Goal: Task Accomplishment & Management: Complete application form

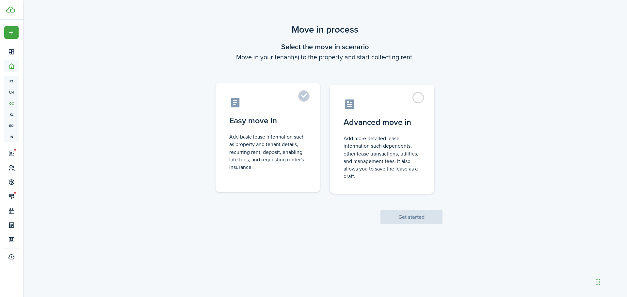
click at [305, 100] on label "Easy move in Add basic lease information such as property and tenant details, r…" at bounding box center [267, 137] width 104 height 109
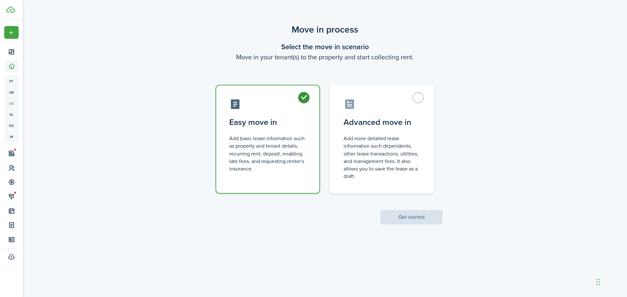
radio input "true"
click at [420, 217] on button "Get started" at bounding box center [411, 217] width 62 height 14
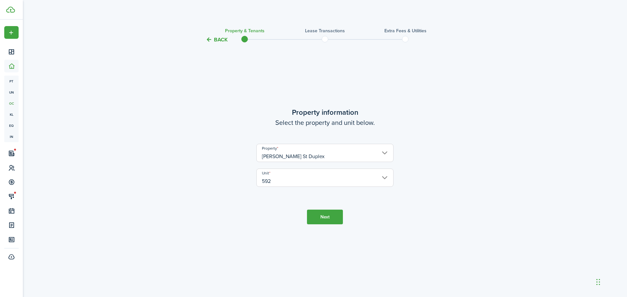
click at [317, 218] on button "Next" at bounding box center [325, 217] width 36 height 15
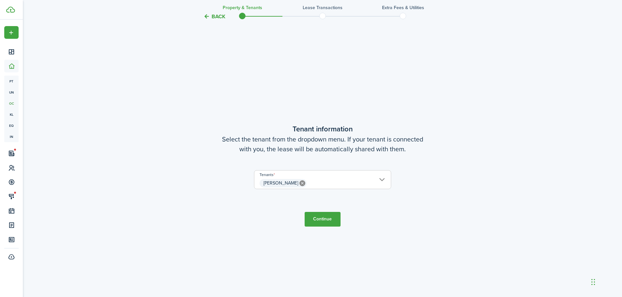
scroll to position [254, 0]
click at [323, 220] on button "Continue" at bounding box center [323, 219] width 36 height 15
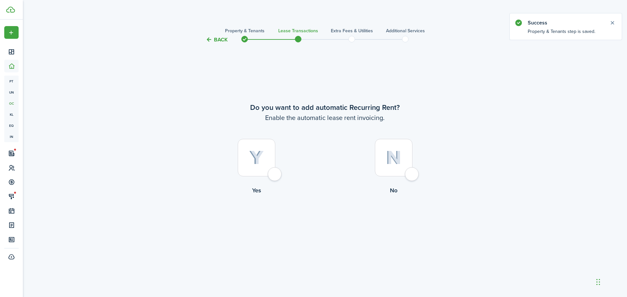
click at [275, 174] on div at bounding box center [257, 158] width 38 height 38
radio input "true"
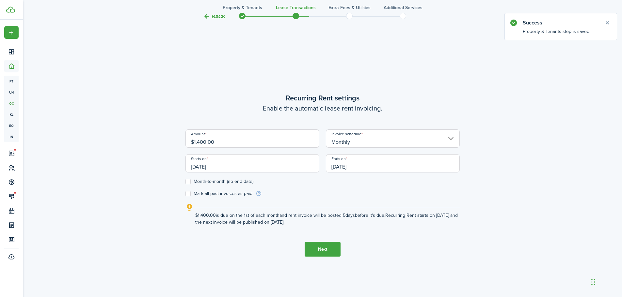
scroll to position [254, 0]
click at [200, 141] on input "$1,400.00" at bounding box center [252, 138] width 134 height 18
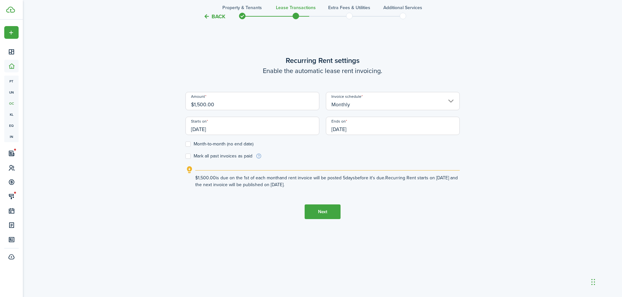
scroll to position [297, 0]
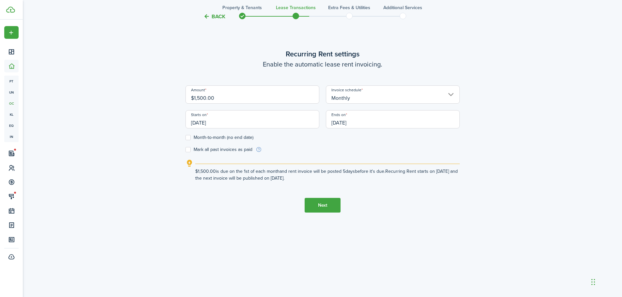
type input "$1,500.00"
click at [328, 205] on button "Next" at bounding box center [323, 205] width 36 height 15
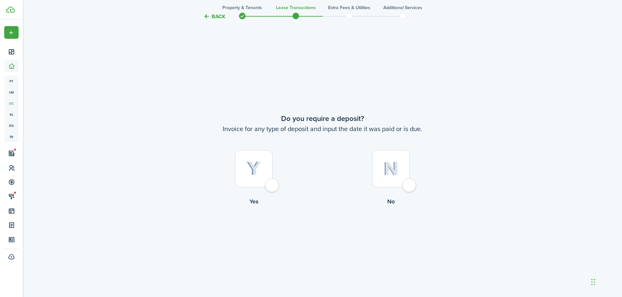
scroll to position [551, 0]
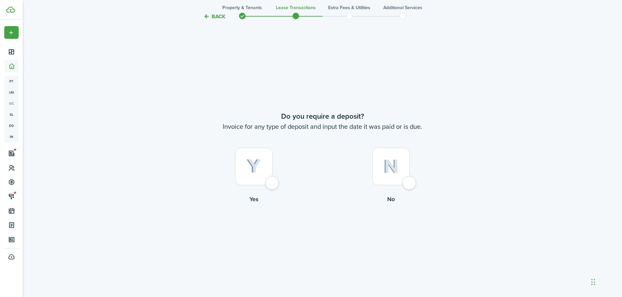
click at [270, 182] on div at bounding box center [254, 167] width 38 height 38
radio input "true"
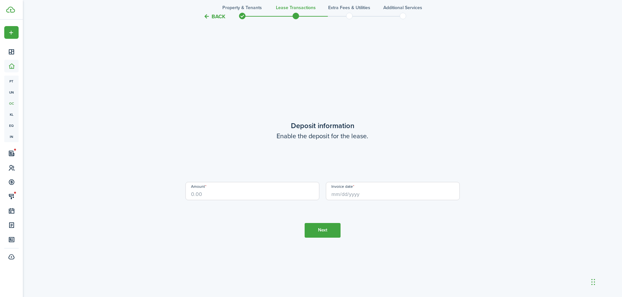
scroll to position [848, 0]
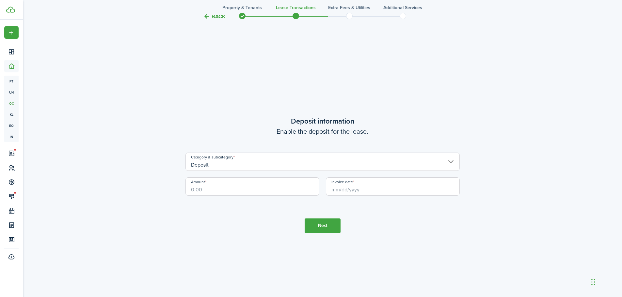
click at [209, 188] on input "Amount" at bounding box center [252, 187] width 134 height 18
click at [362, 190] on input "Invoice date" at bounding box center [393, 187] width 134 height 18
type input "$1,500.00"
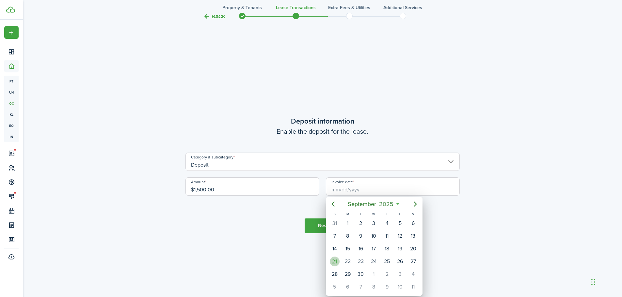
click at [333, 262] on div "21" at bounding box center [335, 262] width 10 height 10
type input "[DATE]"
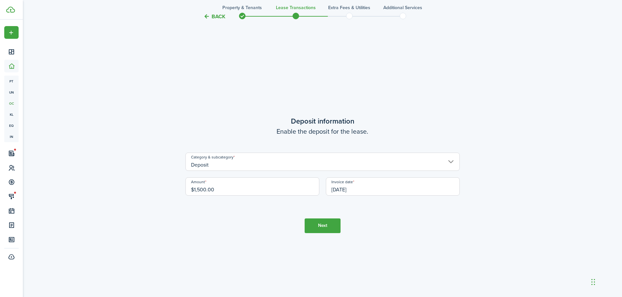
click at [324, 227] on button "Next" at bounding box center [323, 226] width 36 height 15
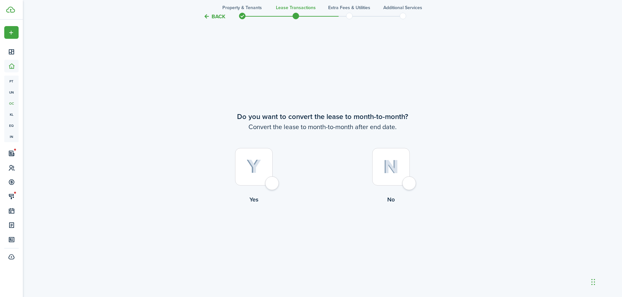
scroll to position [1146, 0]
click at [273, 185] on div at bounding box center [254, 167] width 38 height 38
radio input "true"
click at [325, 231] on button "Continue" at bounding box center [323, 230] width 36 height 15
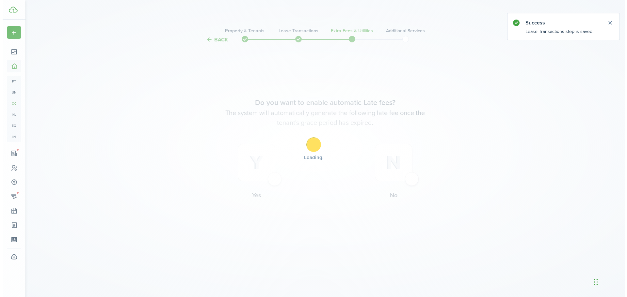
scroll to position [0, 0]
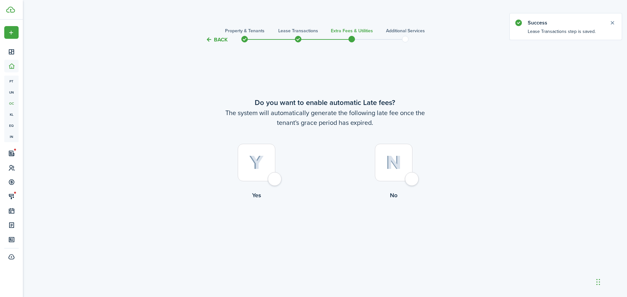
click at [275, 180] on div at bounding box center [257, 163] width 38 height 38
radio input "true"
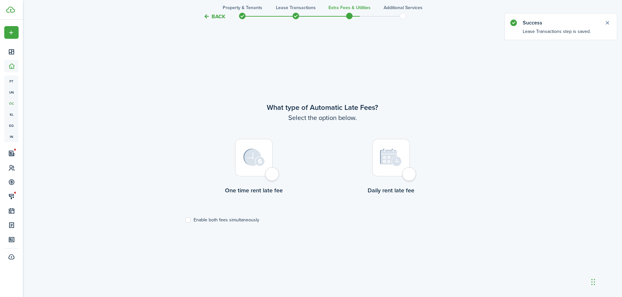
scroll to position [254, 0]
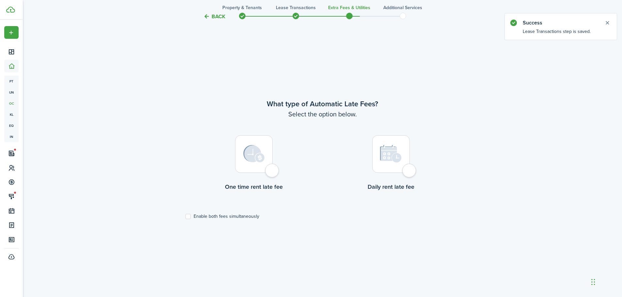
click at [268, 170] on div at bounding box center [254, 154] width 38 height 38
radio input "true"
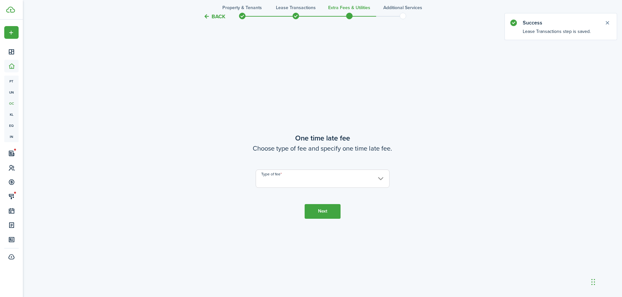
scroll to position [551, 0]
click at [329, 181] on input "Type of fee" at bounding box center [323, 177] width 134 height 18
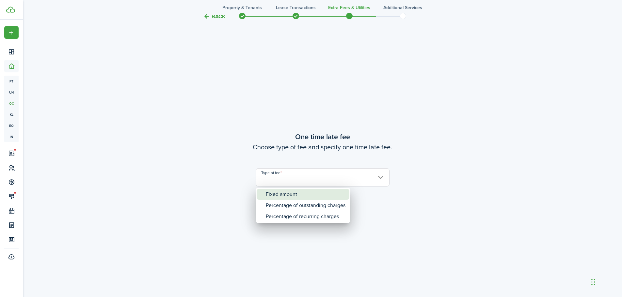
click at [319, 195] on div "Fixed amount" at bounding box center [306, 194] width 80 height 11
type input "Fixed amount"
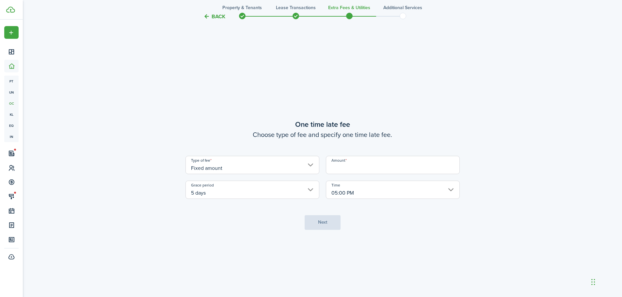
click at [357, 165] on input "Amount" at bounding box center [393, 165] width 134 height 18
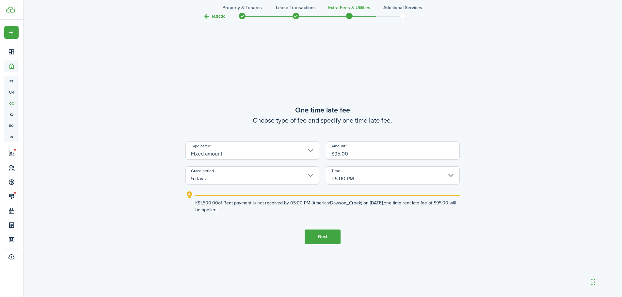
type input "$95.00"
click at [327, 237] on button "Next" at bounding box center [323, 237] width 36 height 15
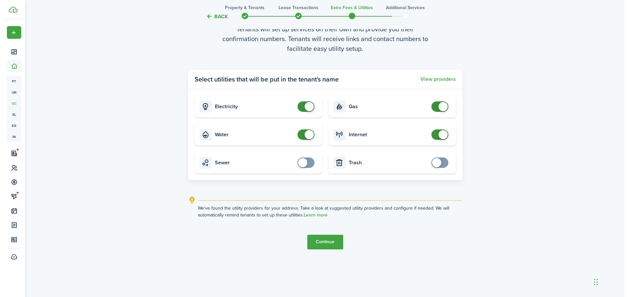
scroll to position [892, 0]
checkbox input "true"
click at [431, 163] on span at bounding box center [433, 162] width 9 height 9
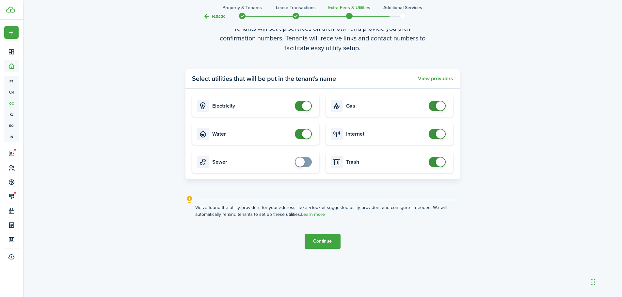
checkbox input "true"
click at [300, 161] on span at bounding box center [299, 162] width 9 height 9
click at [439, 80] on button "View providers" at bounding box center [435, 79] width 35 height 6
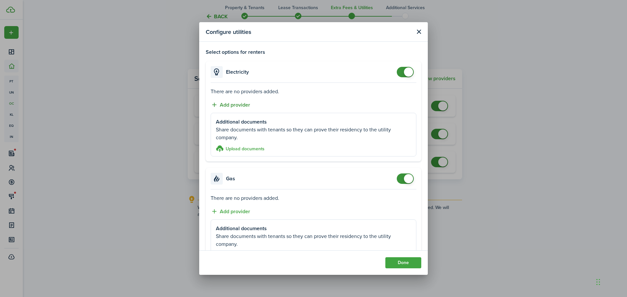
click at [241, 105] on button "Add provider" at bounding box center [231, 105] width 40 height 8
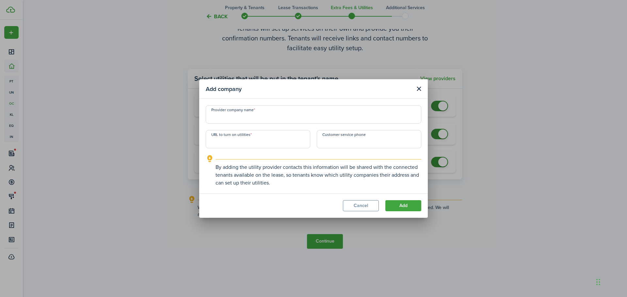
click at [241, 115] on input "Provider company name" at bounding box center [313, 114] width 215 height 18
click at [275, 117] on input "Pacific Power" at bounding box center [313, 114] width 215 height 18
type input "Pacific Power"
click at [338, 144] on input "+1" at bounding box center [369, 139] width 104 height 18
type input "[PHONE_NUMBER]"
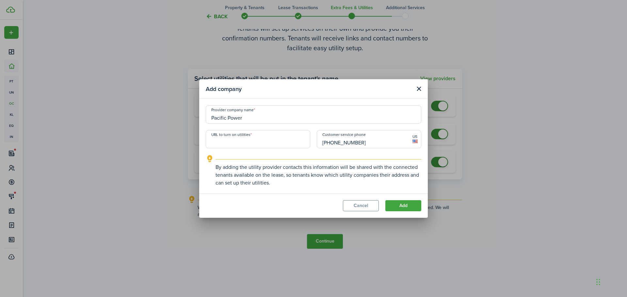
click at [242, 144] on input "URL to turn on utilities" at bounding box center [258, 139] width 104 height 18
click at [411, 207] on button "Add" at bounding box center [403, 205] width 36 height 11
click at [220, 149] on span "Required field" at bounding box center [223, 152] width 35 height 7
click at [220, 145] on input "URL to turn on utilities" at bounding box center [258, 139] width 104 height 18
paste input "[URL][DOMAIN_NAME]"
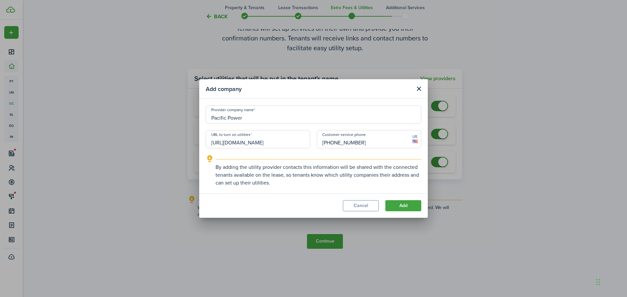
scroll to position [0, 59]
type input "[URL][DOMAIN_NAME]"
click at [395, 206] on button "Add" at bounding box center [403, 205] width 36 height 11
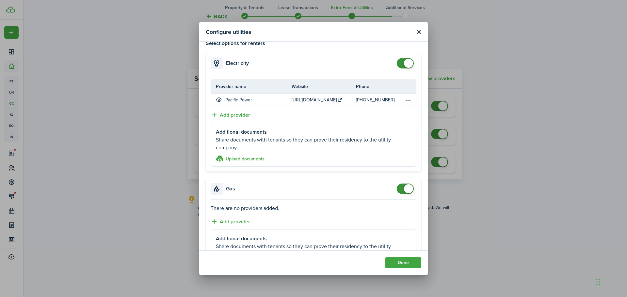
scroll to position [33, 0]
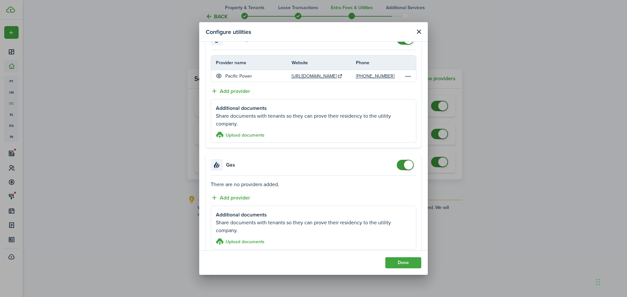
checkbox input "false"
click at [405, 166] on span at bounding box center [408, 165] width 9 height 9
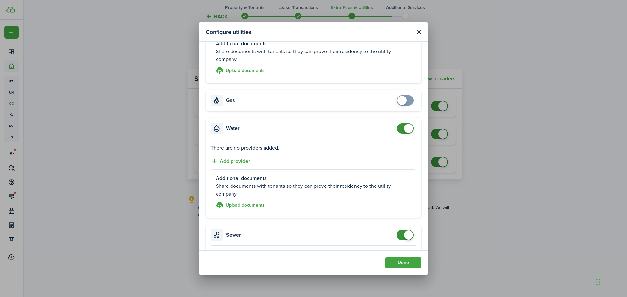
scroll to position [98, 0]
click at [229, 160] on button "Add provider" at bounding box center [231, 161] width 40 height 8
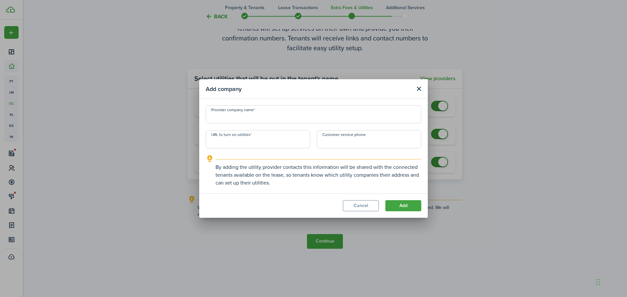
drag, startPoint x: 237, startPoint y: 118, endPoint x: 252, endPoint y: 124, distance: 16.2
click at [240, 118] on input "Provider company name" at bounding box center [313, 114] width 215 height 18
type input "City of [GEOGRAPHIC_DATA]"
click at [366, 136] on input "+1" at bounding box center [369, 139] width 104 height 18
type input "[PHONE_NUMBER]"
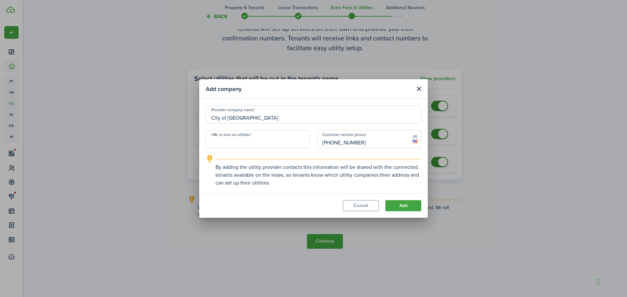
click at [230, 144] on input "URL to turn on utilities" at bounding box center [258, 139] width 104 height 18
click at [221, 145] on input "URL to turn on utilities" at bounding box center [258, 139] width 104 height 18
paste input "[URL][DOMAIN_NAME]"
type input "[URL][DOMAIN_NAME]"
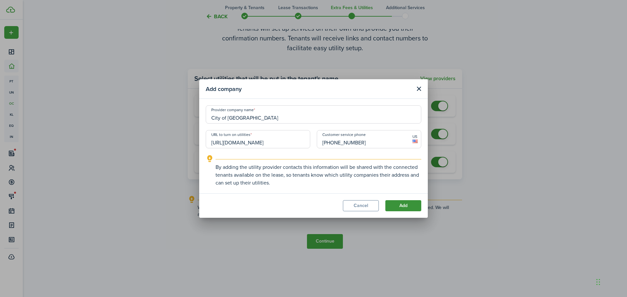
scroll to position [0, 0]
click at [410, 208] on button "Add" at bounding box center [403, 205] width 36 height 11
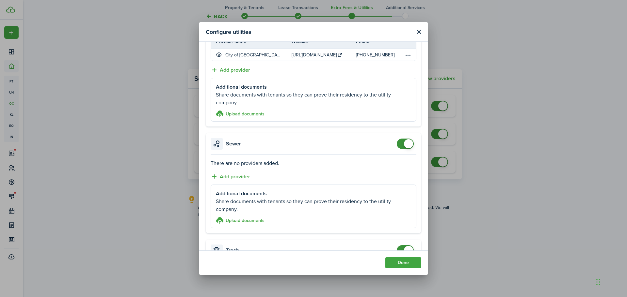
scroll to position [229, 0]
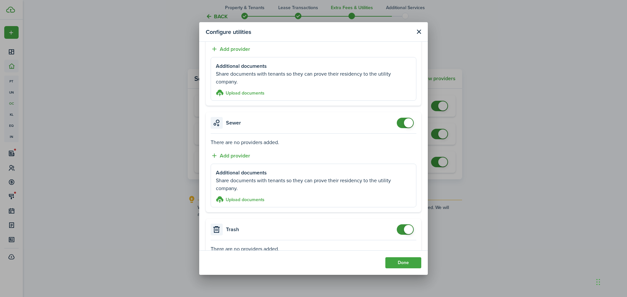
click at [405, 123] on span at bounding box center [408, 123] width 9 height 9
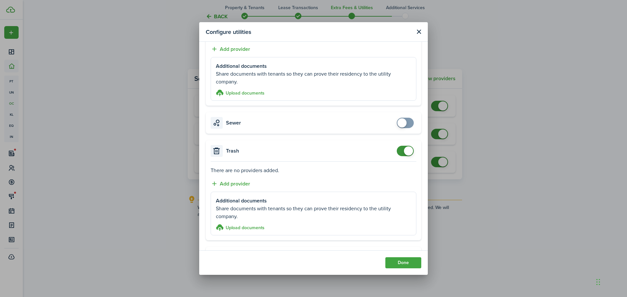
checkbox input "true"
click at [401, 123] on span at bounding box center [401, 123] width 9 height 9
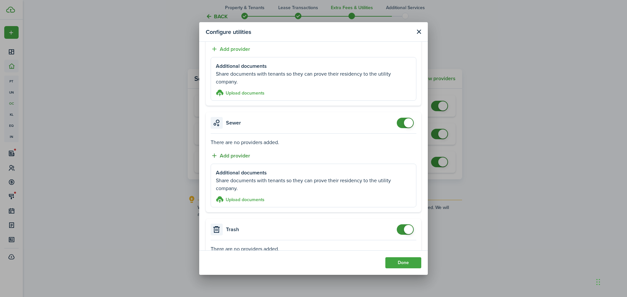
click at [244, 154] on button "Add provider" at bounding box center [231, 156] width 40 height 8
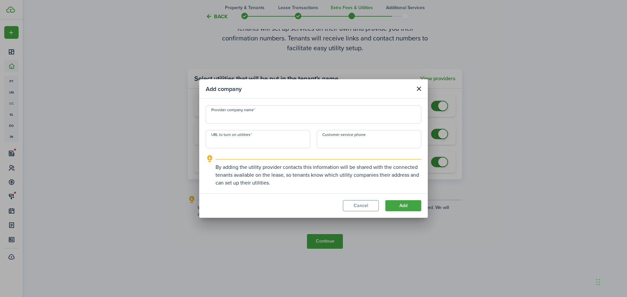
click at [250, 116] on input "Provider company name" at bounding box center [313, 114] width 215 height 18
type input "City of [GEOGRAPHIC_DATA]"
paste input "[URL][DOMAIN_NAME]"
type input "[URL][DOMAIN_NAME]"
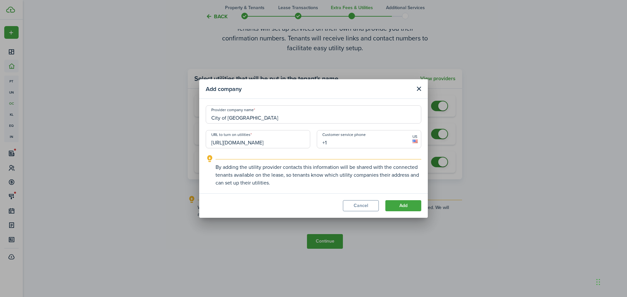
scroll to position [0, 0]
click at [338, 140] on input "+1" at bounding box center [369, 139] width 104 height 18
type input "[PHONE_NUMBER]"
click at [400, 205] on button "Add" at bounding box center [403, 205] width 36 height 11
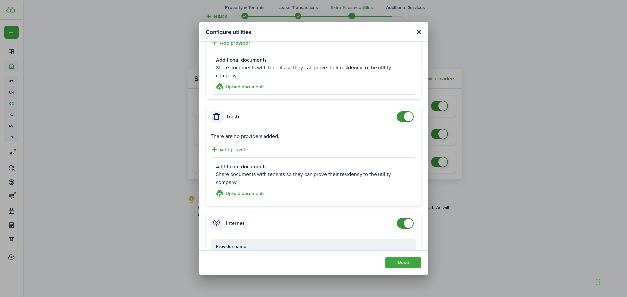
scroll to position [388, 0]
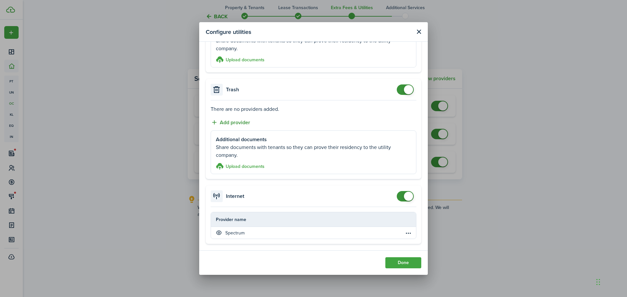
click at [238, 122] on button "Add provider" at bounding box center [231, 123] width 40 height 8
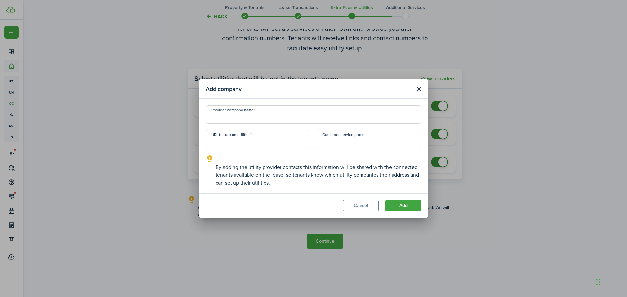
click at [242, 118] on input "Provider company name" at bounding box center [313, 114] width 215 height 18
type input "Republic Services"
click at [222, 144] on input "URL to turn on utilities" at bounding box center [258, 139] width 104 height 18
paste input "[URL][DOMAIN_NAME]"
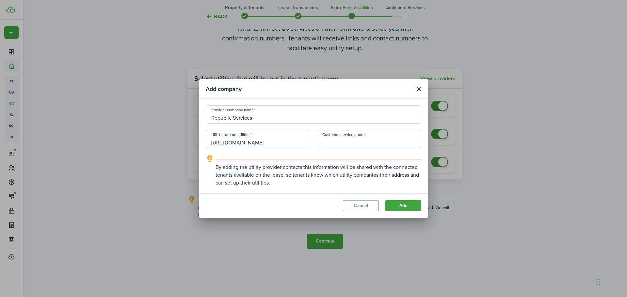
type input "[URL][DOMAIN_NAME]"
click at [343, 136] on input "+1" at bounding box center [369, 139] width 104 height 18
type input "[PHONE_NUMBER]"
click at [411, 202] on button "Add" at bounding box center [403, 205] width 36 height 11
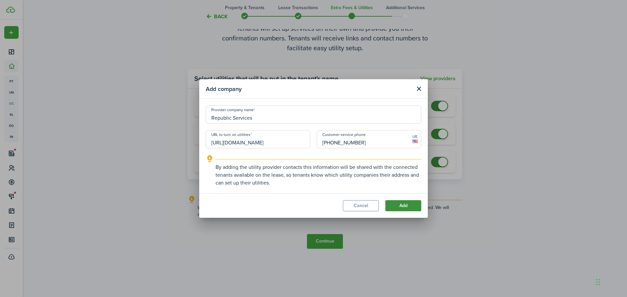
click at [411, 202] on button "Add" at bounding box center [403, 205] width 36 height 11
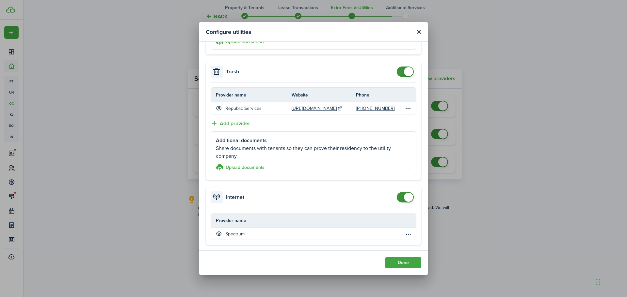
scroll to position [406, 0]
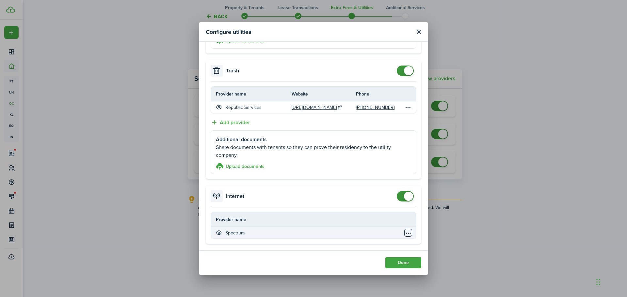
click at [404, 235] on table-menu-btn-icon "Open menu" at bounding box center [408, 233] width 8 height 8
click at [256, 236] on div "Spectrum" at bounding box center [305, 233] width 179 height 7
checkbox input "false"
click at [393, 189] on accordion-header "Internet" at bounding box center [313, 197] width 215 height 22
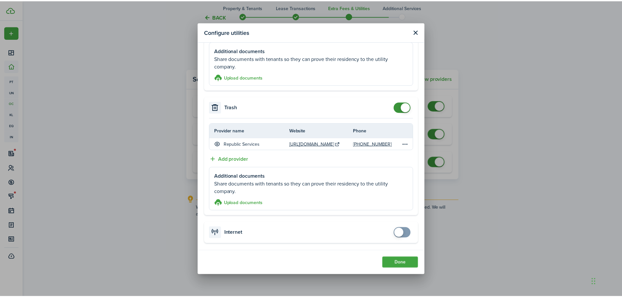
scroll to position [370, 0]
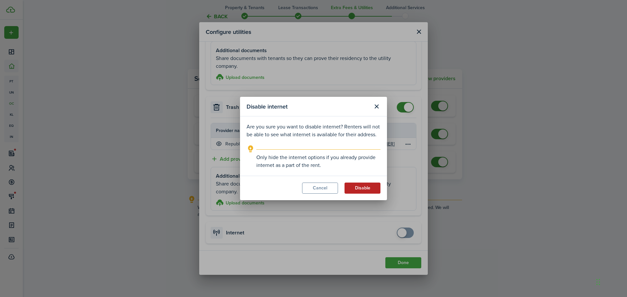
click at [365, 187] on button "Disable" at bounding box center [362, 188] width 36 height 11
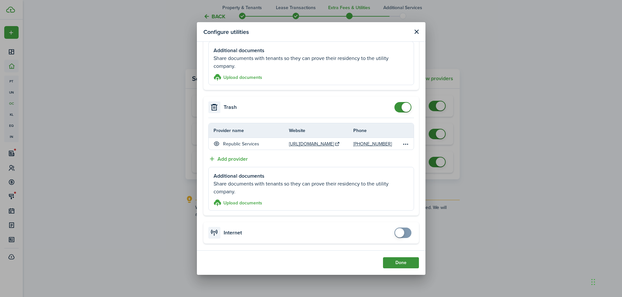
click at [414, 263] on button "Done" at bounding box center [401, 263] width 36 height 11
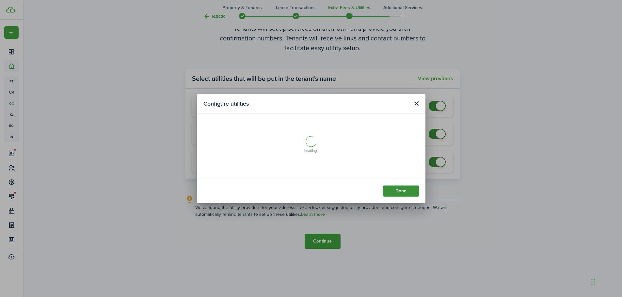
scroll to position [0, 0]
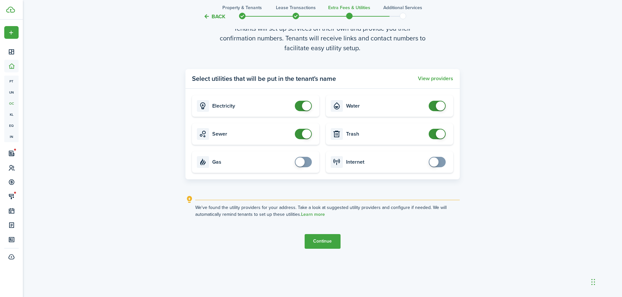
click at [332, 241] on button "Continue" at bounding box center [323, 241] width 36 height 15
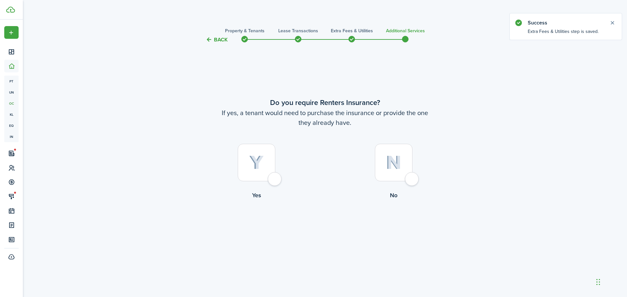
click at [275, 180] on div at bounding box center [257, 163] width 38 height 38
radio input "true"
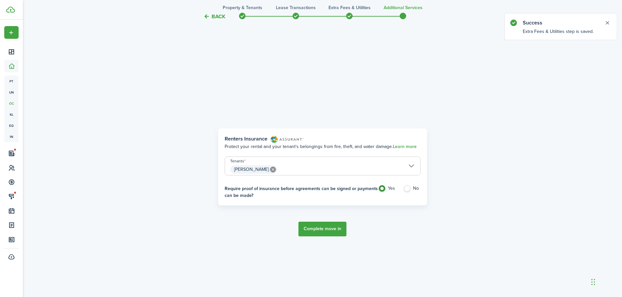
scroll to position [254, 0]
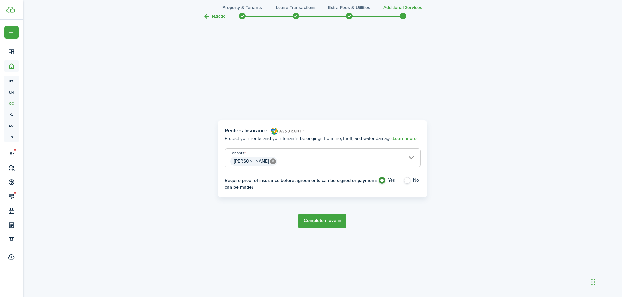
click at [410, 181] on label "No" at bounding box center [411, 182] width 17 height 10
radio input "false"
radio input "true"
click at [330, 220] on button "Complete move in" at bounding box center [322, 221] width 48 height 15
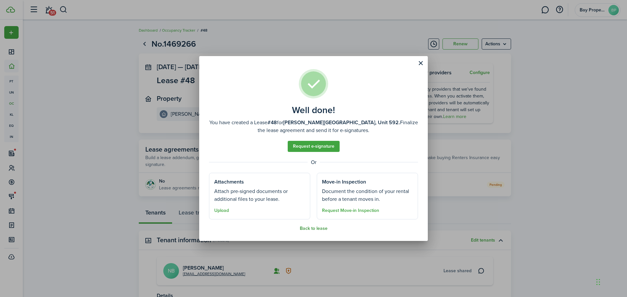
click at [316, 228] on button "Back to lease" at bounding box center [314, 228] width 28 height 5
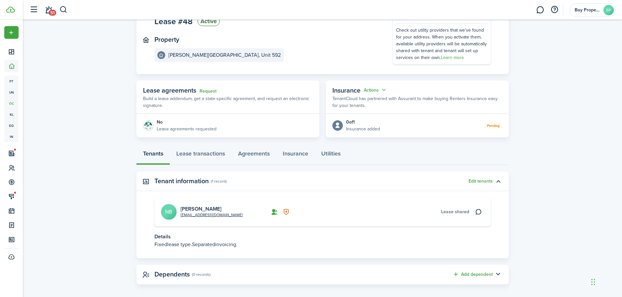
scroll to position [64, 0]
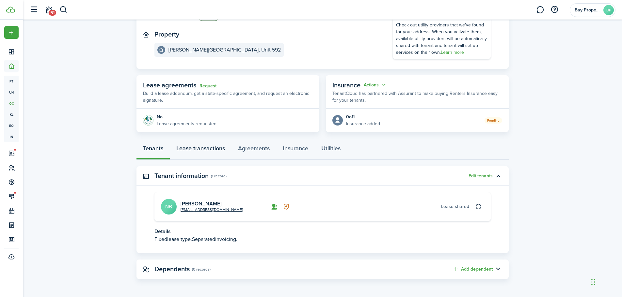
click at [208, 149] on link "Lease transactions" at bounding box center [201, 150] width 62 height 20
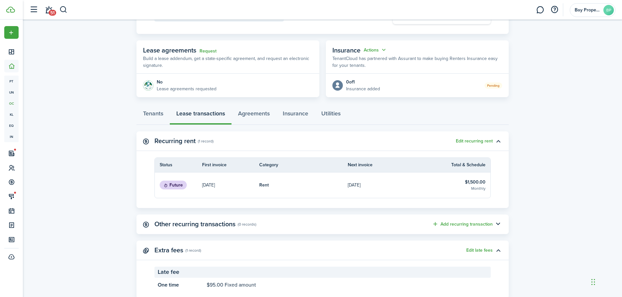
scroll to position [119, 0]
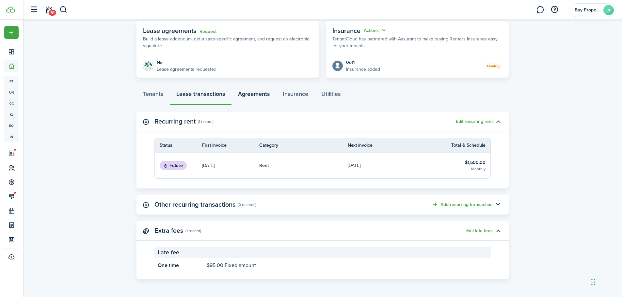
click at [261, 94] on link "Agreements" at bounding box center [253, 96] width 45 height 20
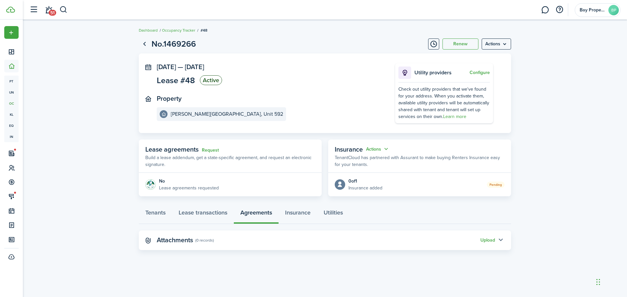
click at [503, 240] on button "button" at bounding box center [500, 240] width 11 height 11
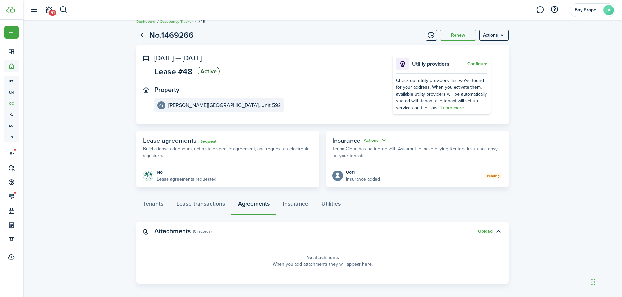
scroll to position [13, 0]
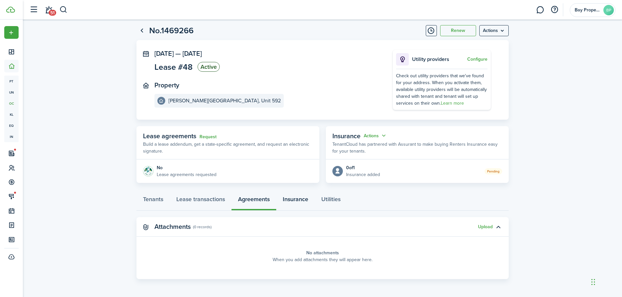
click at [303, 202] on link "Insurance" at bounding box center [295, 201] width 39 height 20
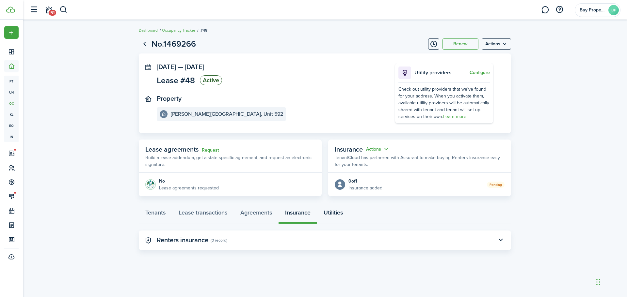
click at [330, 214] on link "Utilities" at bounding box center [333, 215] width 32 height 20
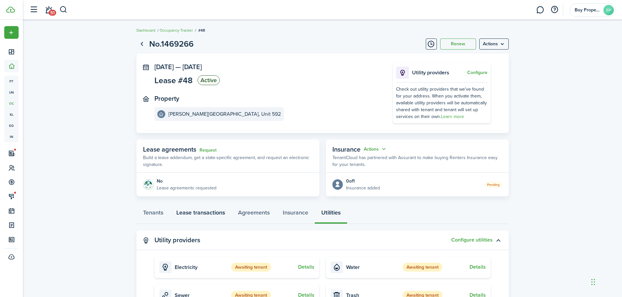
click at [204, 214] on link "Lease transactions" at bounding box center [201, 215] width 62 height 20
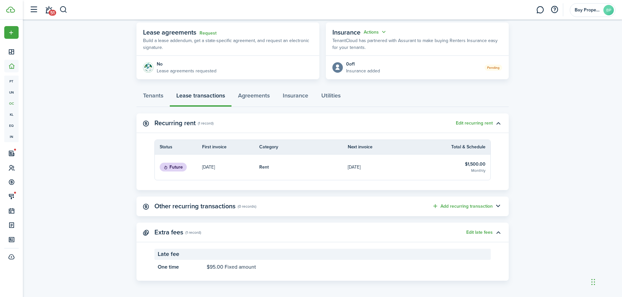
scroll to position [119, 0]
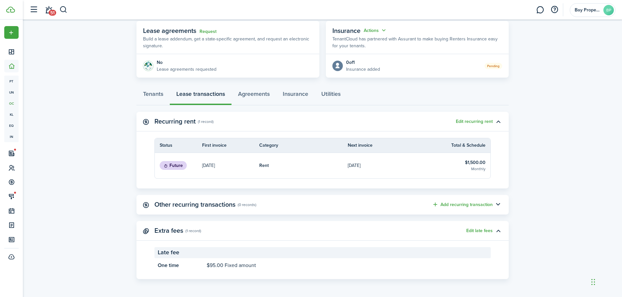
click at [147, 63] on img at bounding box center [148, 66] width 10 height 10
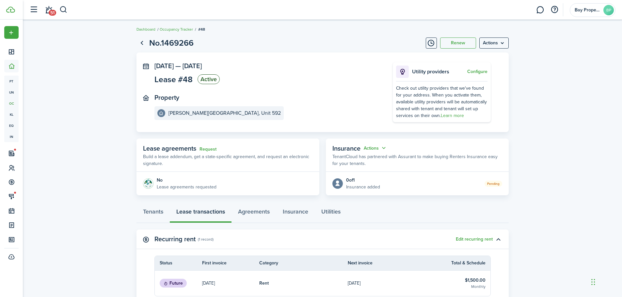
scroll to position [0, 0]
click at [494, 42] on menu-btn "Actions" at bounding box center [493, 44] width 29 height 11
click at [464, 89] on button "Delete" at bounding box center [480, 92] width 57 height 11
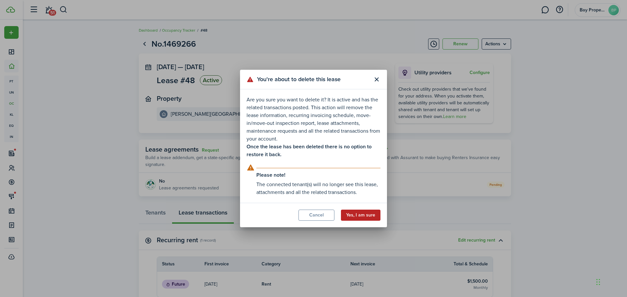
click at [367, 213] on button "Yes, I am sure" at bounding box center [361, 215] width 40 height 11
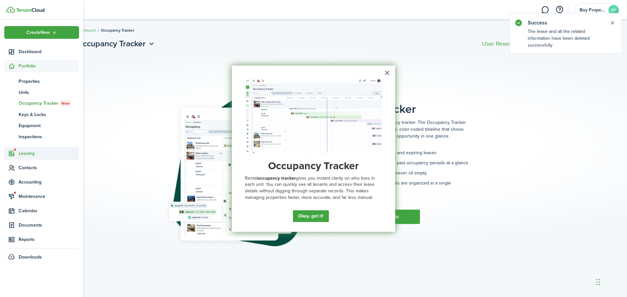
click at [25, 155] on span "Leasing" at bounding box center [49, 153] width 60 height 7
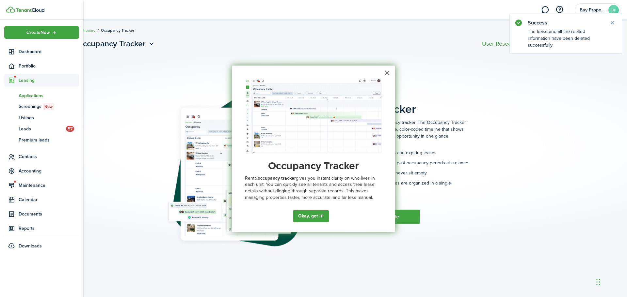
click at [40, 98] on span "Applications" at bounding box center [49, 95] width 60 height 7
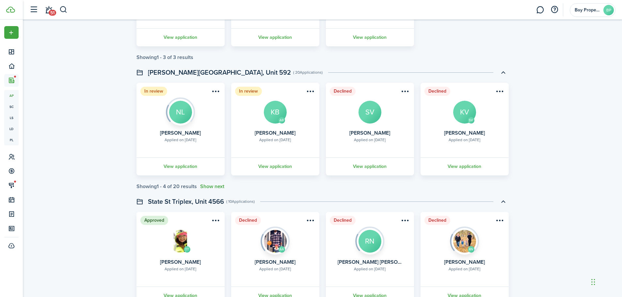
scroll to position [163, 0]
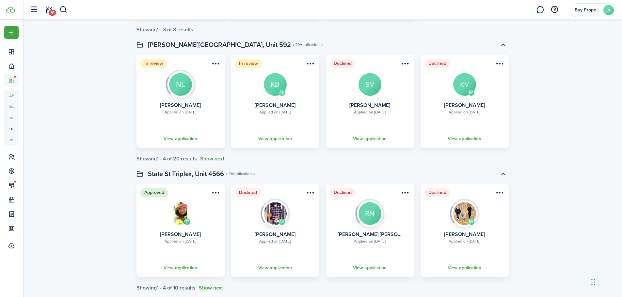
click at [216, 160] on button "Show next" at bounding box center [212, 159] width 24 height 6
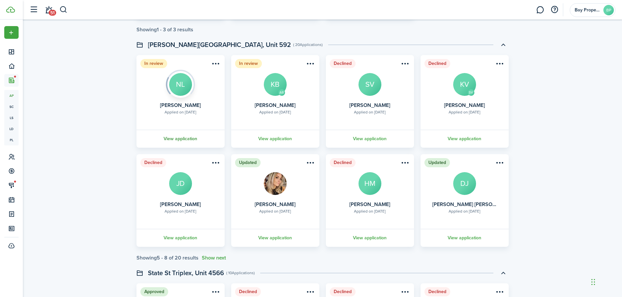
click at [183, 139] on link "View application" at bounding box center [180, 139] width 90 height 18
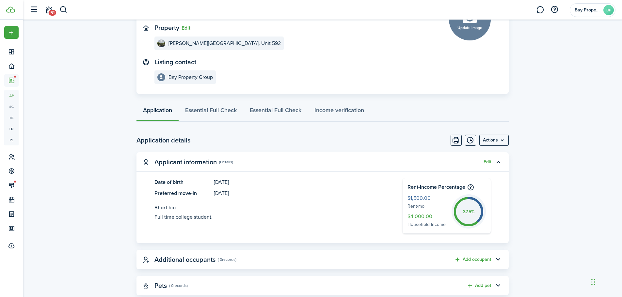
scroll to position [65, 0]
click at [500, 139] on menu-btn "Actions" at bounding box center [493, 139] width 29 height 11
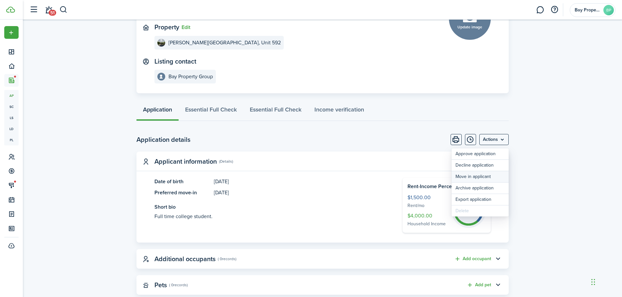
click at [471, 177] on button "Move in applicant" at bounding box center [480, 176] width 57 height 11
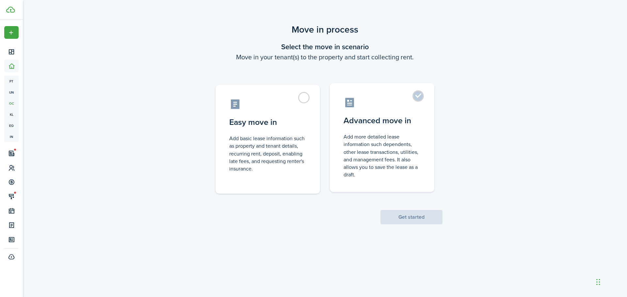
click at [417, 96] on label "Advanced move in Add more detailed lease information such dependents, other lea…" at bounding box center [382, 137] width 104 height 109
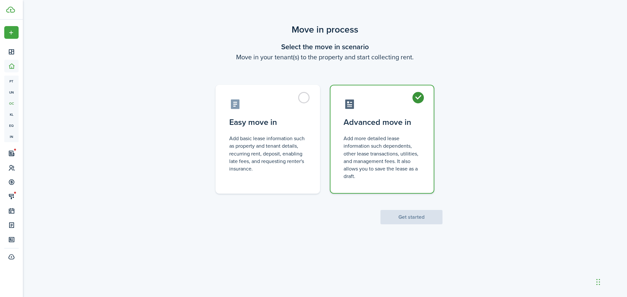
radio input "true"
click at [416, 212] on button "Get started" at bounding box center [411, 217] width 62 height 14
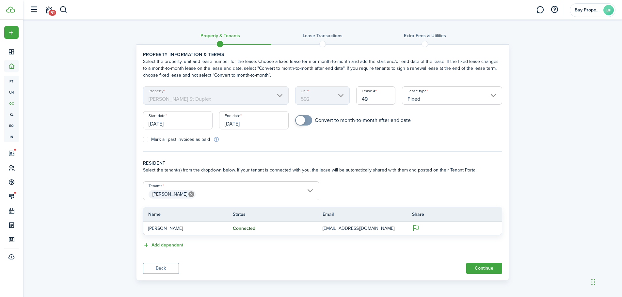
scroll to position [1, 0]
checkbox input "true"
click at [307, 119] on span at bounding box center [303, 119] width 7 height 10
click at [484, 266] on button "Continue" at bounding box center [484, 267] width 36 height 11
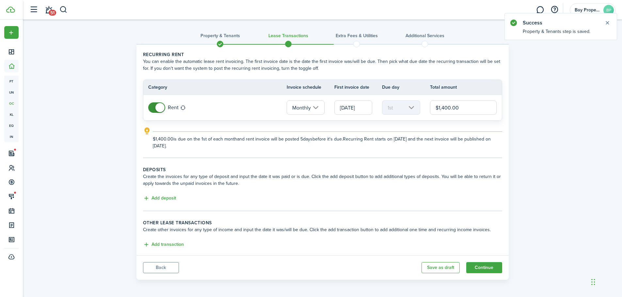
click at [443, 108] on input "$1,400.00" at bounding box center [463, 108] width 67 height 14
click at [477, 113] on input "$1,500.00" at bounding box center [463, 108] width 67 height 14
type input "$1,500.00"
click at [288, 164] on panel-main-body "Recurring rent You can enable the automatic lease rent invoicing. The first inv…" at bounding box center [322, 150] width 372 height 211
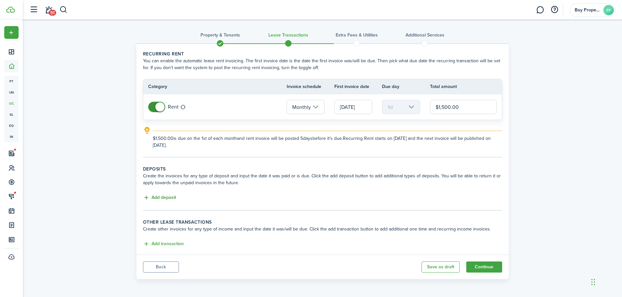
click at [164, 196] on button "Add deposit" at bounding box center [159, 198] width 33 height 8
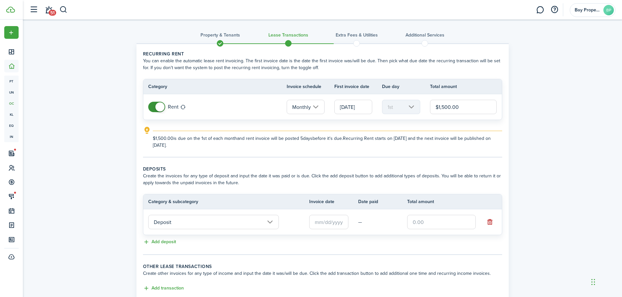
click at [331, 224] on input "text" at bounding box center [328, 222] width 39 height 14
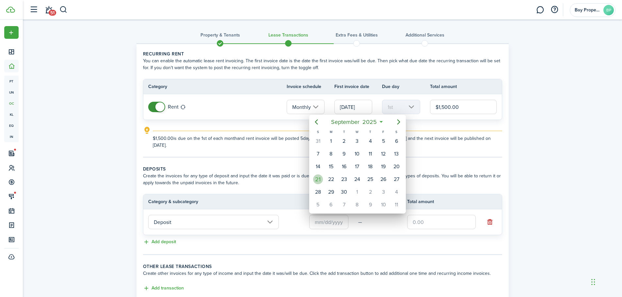
click at [319, 177] on div "21" at bounding box center [318, 180] width 10 height 10
type input "[DATE]"
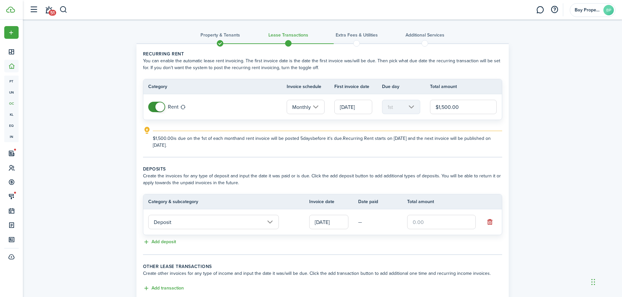
click at [434, 226] on input "text" at bounding box center [441, 222] width 69 height 14
type input "$1,500.00"
click at [536, 132] on div "Property & Tenants Lease Transactions Extra fees & Utilities Additional Service…" at bounding box center [322, 173] width 599 height 308
click at [352, 107] on input "[DATE]" at bounding box center [353, 107] width 38 height 14
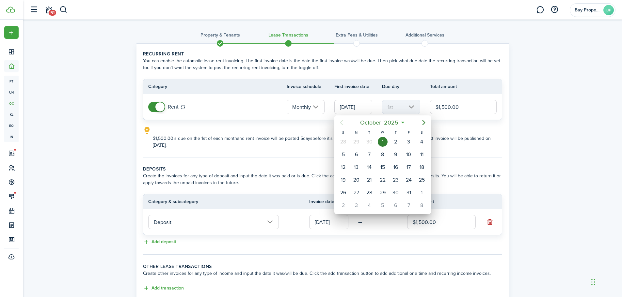
click at [343, 120] on icon "Previous page" at bounding box center [342, 123] width 8 height 8
click at [560, 167] on div at bounding box center [311, 149] width 726 height 402
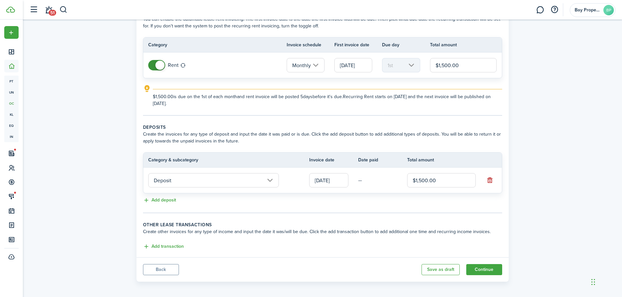
scroll to position [45, 0]
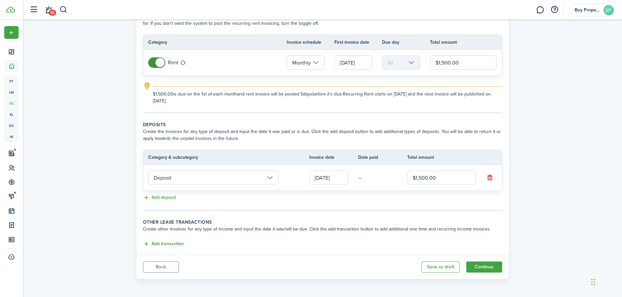
click at [166, 243] on button "Add transaction" at bounding box center [163, 245] width 41 height 8
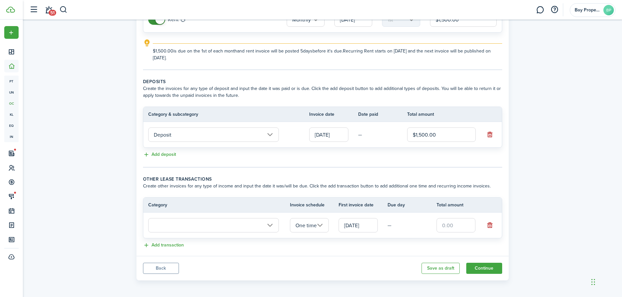
scroll to position [89, 0]
click at [266, 225] on input "text" at bounding box center [213, 224] width 131 height 14
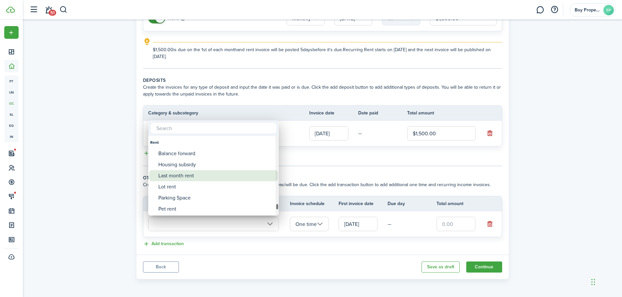
click at [186, 174] on div "Last month rent" at bounding box center [216, 175] width 116 height 11
type input "Rent / Last month rent"
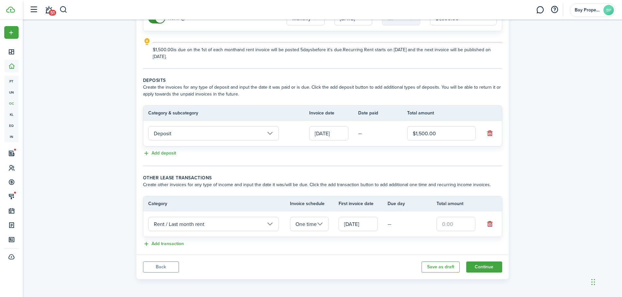
click at [459, 225] on input "text" at bounding box center [455, 224] width 39 height 14
type input "$1,500.00"
click at [534, 200] on div "Property & Tenants Lease Transactions Extra fees & Utilities Additional Service…" at bounding box center [322, 106] width 599 height 353
click at [491, 268] on button "Continue" at bounding box center [484, 267] width 36 height 11
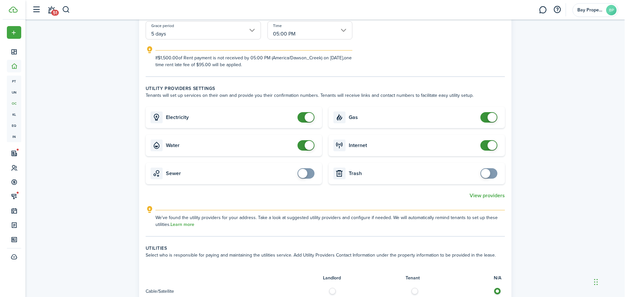
scroll to position [163, 0]
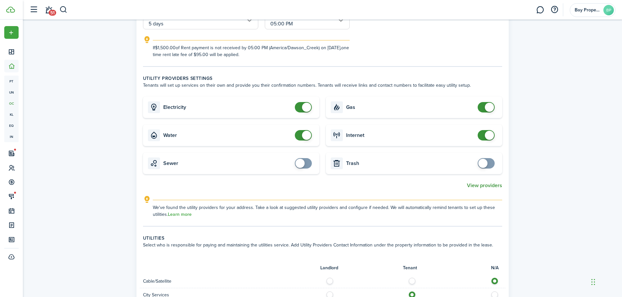
click at [487, 184] on button "View providers" at bounding box center [484, 186] width 35 height 6
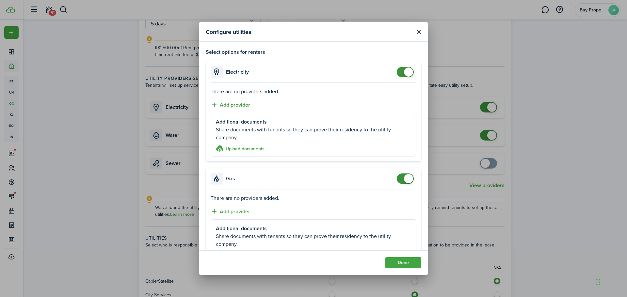
click at [247, 104] on button "Add provider" at bounding box center [231, 105] width 40 height 8
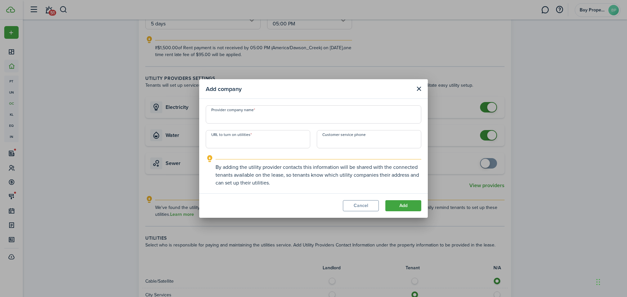
click at [246, 115] on input "Provider company name" at bounding box center [313, 114] width 215 height 18
type input "Pacific Power"
click at [334, 142] on input "Customer service phone" at bounding box center [369, 139] width 104 height 18
click at [363, 140] on input "[PHONE_NUMBER]" at bounding box center [369, 139] width 104 height 18
click at [345, 140] on input "+1" at bounding box center [369, 139] width 104 height 18
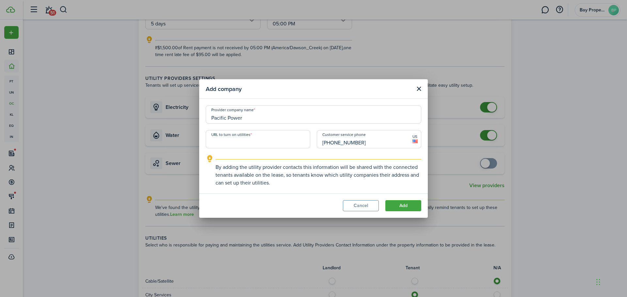
type input "[PHONE_NUMBER]"
click at [241, 139] on input "URL to turn on utilities" at bounding box center [258, 139] width 104 height 18
click at [254, 142] on input "URL to turn on utilities" at bounding box center [258, 139] width 104 height 18
paste input "[URL][DOMAIN_NAME]"
type input "[URL][DOMAIN_NAME]"
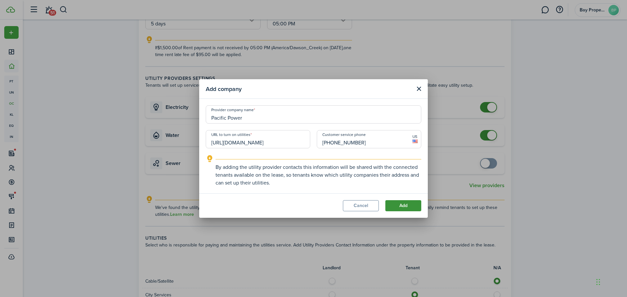
click at [401, 208] on button "Add" at bounding box center [403, 205] width 36 height 11
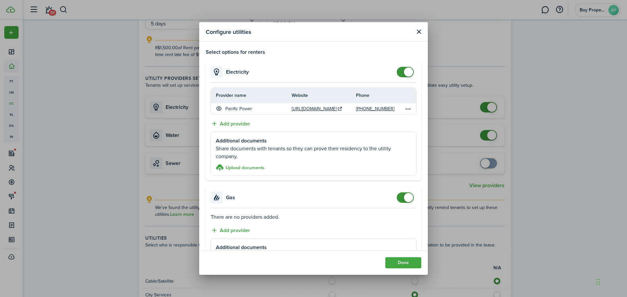
checkbox input "false"
click at [406, 196] on span at bounding box center [408, 197] width 9 height 9
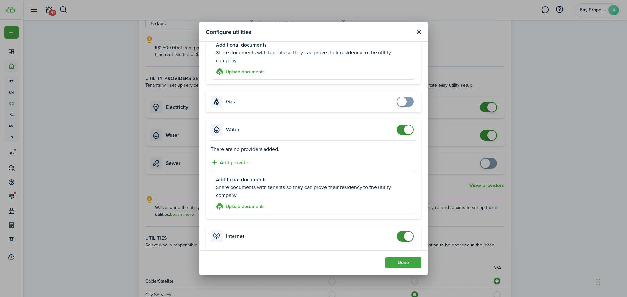
scroll to position [98, 0]
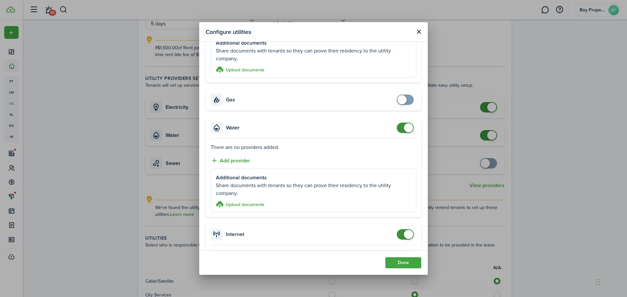
click at [241, 160] on button "Add provider" at bounding box center [231, 161] width 40 height 8
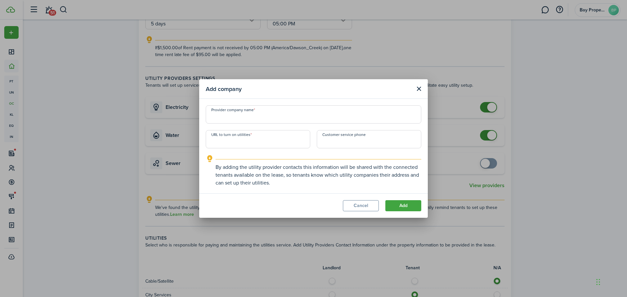
paste input "[URL][DOMAIN_NAME]"
type input "[URL][DOMAIN_NAME]"
click at [363, 143] on input "+1" at bounding box center [369, 139] width 104 height 18
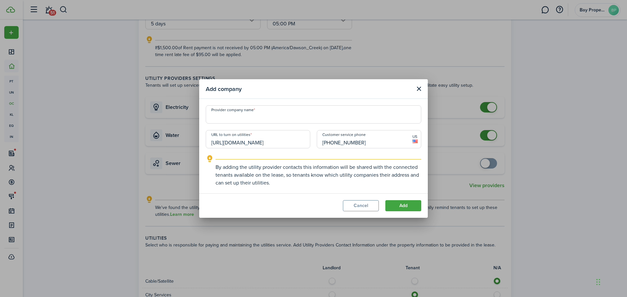
type input "[PHONE_NUMBER]"
click at [229, 120] on input "Provider company name" at bounding box center [313, 114] width 215 height 18
type input "City of Dallas Water/Sewer"
click at [409, 212] on modal-footer "Cancel Add" at bounding box center [313, 206] width 229 height 24
click at [409, 204] on button "Add" at bounding box center [403, 205] width 36 height 11
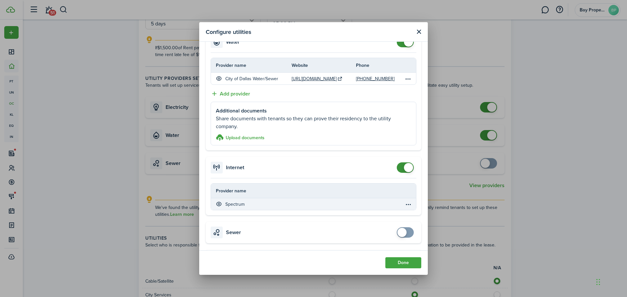
scroll to position [196, 0]
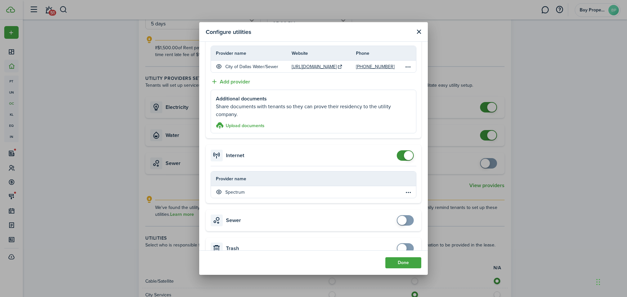
checkbox input "false"
click at [404, 153] on span at bounding box center [408, 155] width 9 height 9
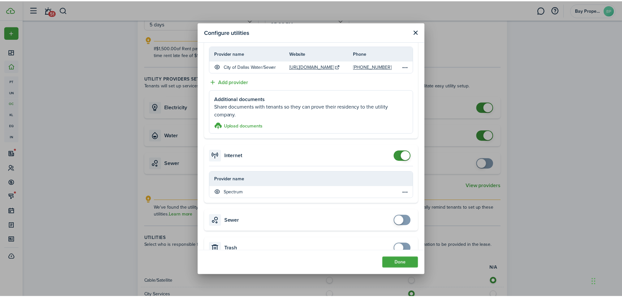
scroll to position [175, 0]
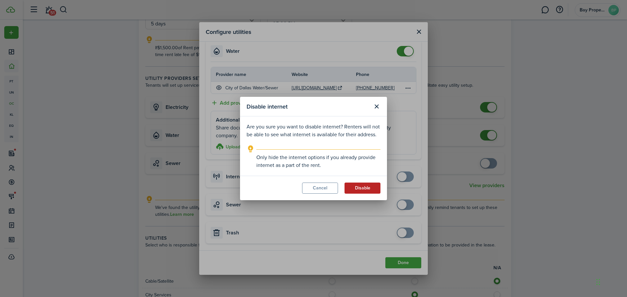
click at [377, 190] on button "Disable" at bounding box center [362, 188] width 36 height 11
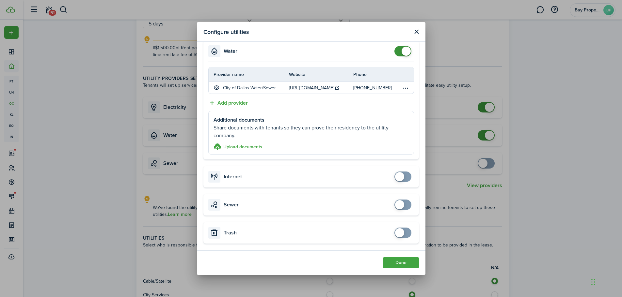
checkbox input "true"
click at [395, 230] on span at bounding box center [399, 233] width 9 height 9
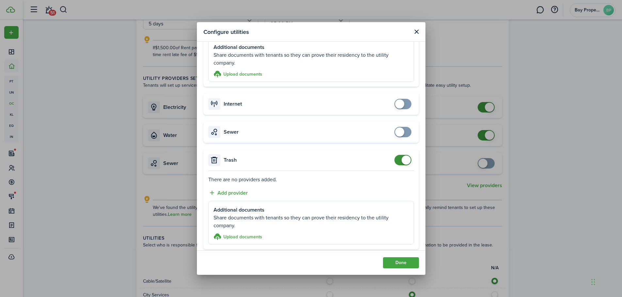
scroll to position [253, 0]
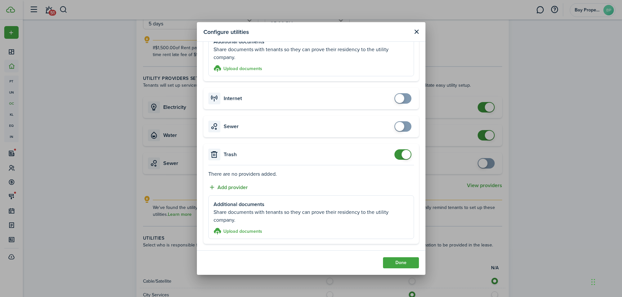
click at [231, 190] on button "Add provider" at bounding box center [228, 187] width 40 height 8
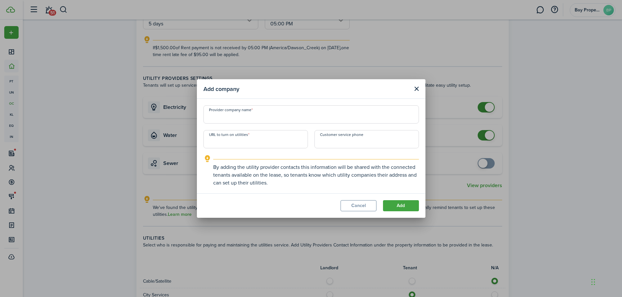
click at [250, 115] on input "Provider company name" at bounding box center [310, 114] width 215 height 18
type input "Republic Services"
click at [343, 137] on input "+1" at bounding box center [366, 139] width 104 height 18
type input "[PHONE_NUMBER]"
click at [251, 140] on input "URL to turn on utilities" at bounding box center [255, 139] width 104 height 18
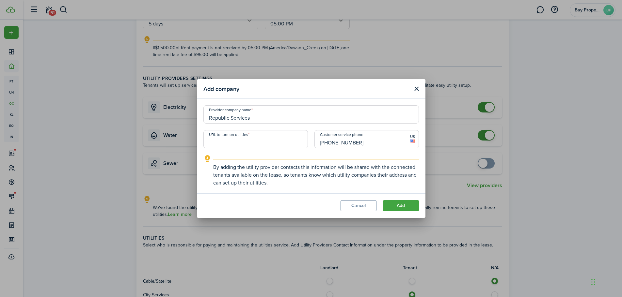
paste input "[URL][DOMAIN_NAME]"
type input "[URL][DOMAIN_NAME]"
click at [404, 211] on button "Add" at bounding box center [401, 205] width 36 height 11
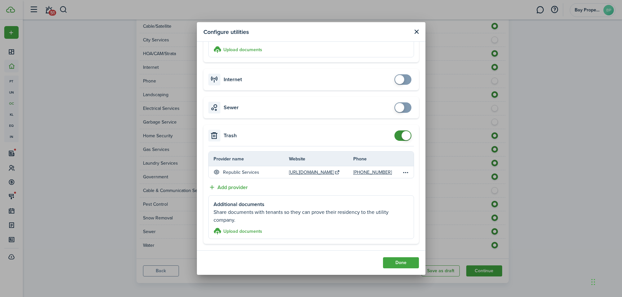
scroll to position [422, 0]
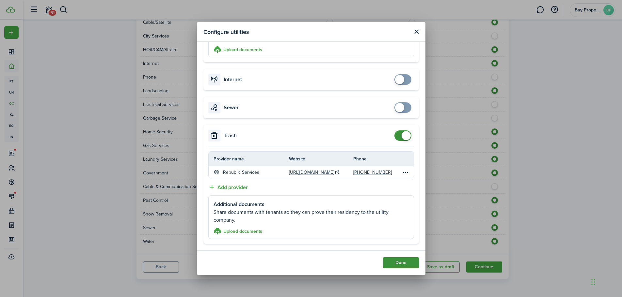
click at [400, 265] on button "Done" at bounding box center [401, 263] width 36 height 11
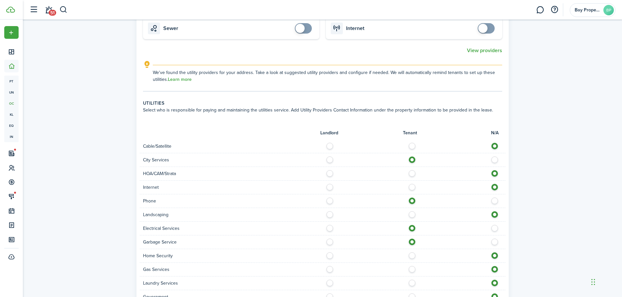
scroll to position [292, 0]
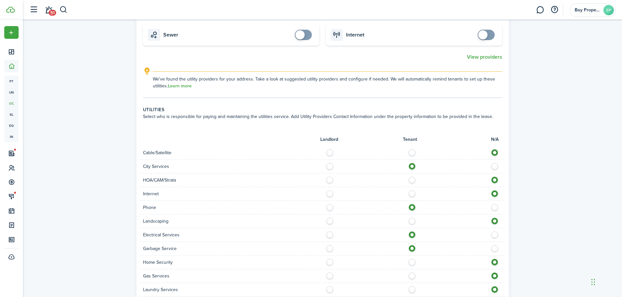
click at [413, 151] on label at bounding box center [413, 151] width 11 height 3
radio input "true"
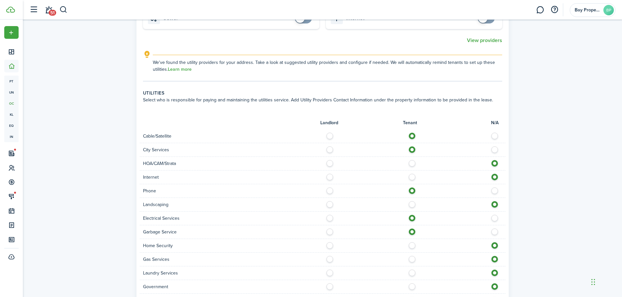
scroll to position [325, 0]
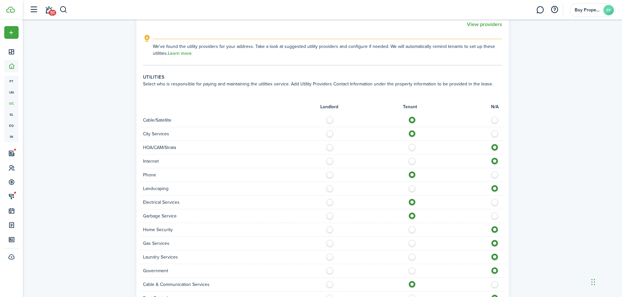
click at [412, 160] on label at bounding box center [413, 159] width 11 height 3
radio input "true"
click at [327, 189] on label at bounding box center [331, 186] width 11 height 3
radio input "true"
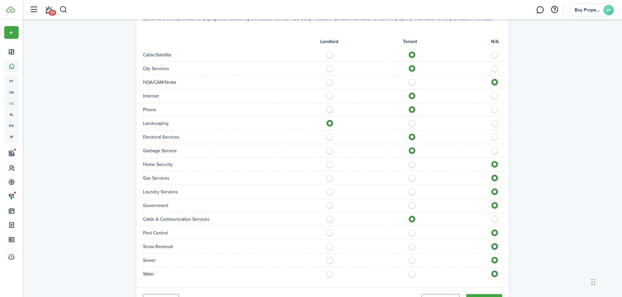
scroll to position [422, 0]
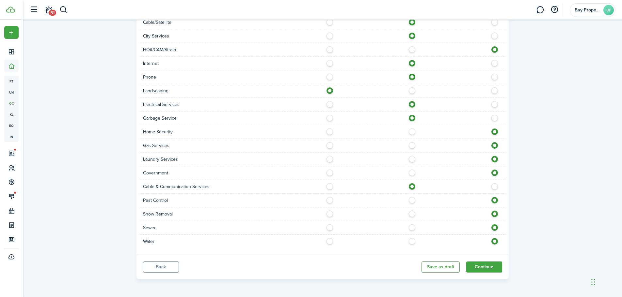
click at [330, 200] on label at bounding box center [331, 198] width 11 height 3
radio input "true"
click at [412, 228] on label at bounding box center [413, 226] width 11 height 3
radio input "true"
click at [415, 241] on label at bounding box center [413, 239] width 11 height 3
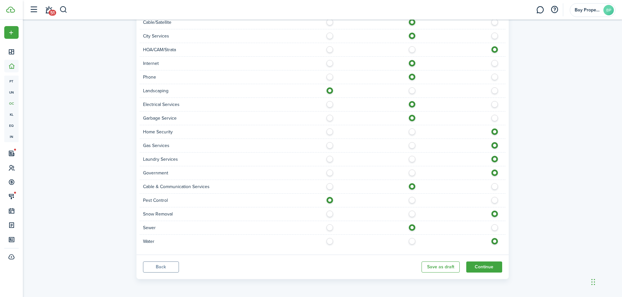
radio input "true"
click at [490, 267] on button "Continue" at bounding box center [484, 267] width 36 height 11
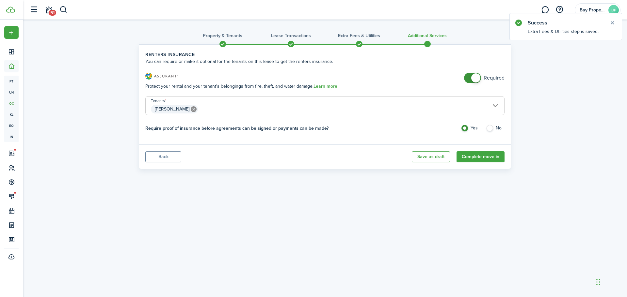
click at [491, 129] on label "No" at bounding box center [495, 130] width 19 height 10
radio input "false"
radio input "true"
click at [486, 154] on button "Complete move in" at bounding box center [480, 156] width 48 height 11
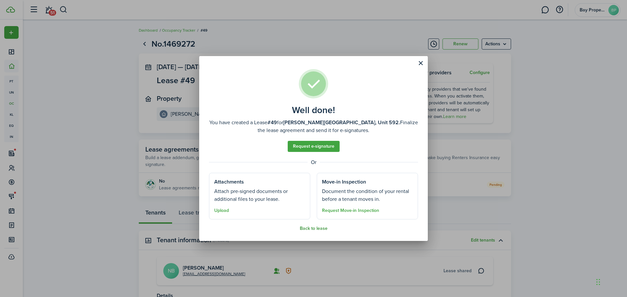
click at [315, 228] on button "Back to lease" at bounding box center [314, 228] width 28 height 5
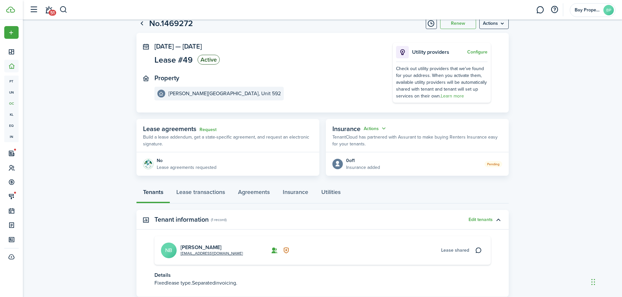
scroll to position [64, 0]
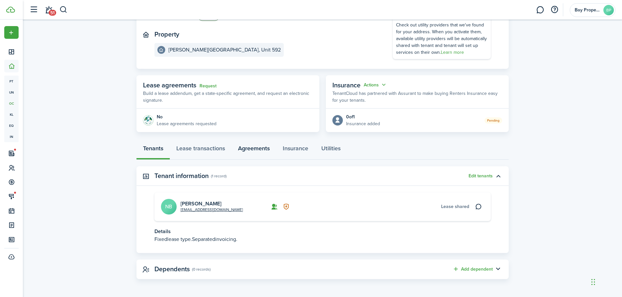
click at [252, 148] on link "Agreements" at bounding box center [253, 150] width 45 height 20
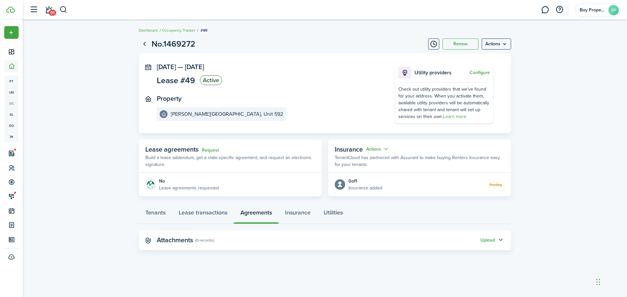
click at [499, 240] on button "button" at bounding box center [500, 240] width 11 height 11
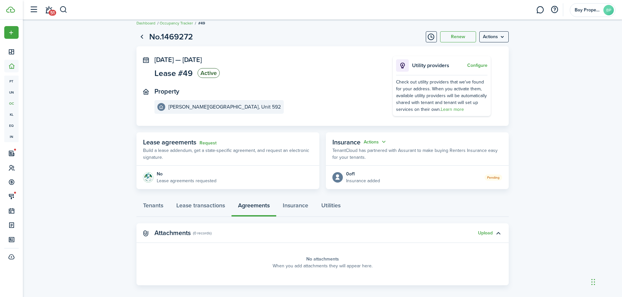
scroll to position [13, 0]
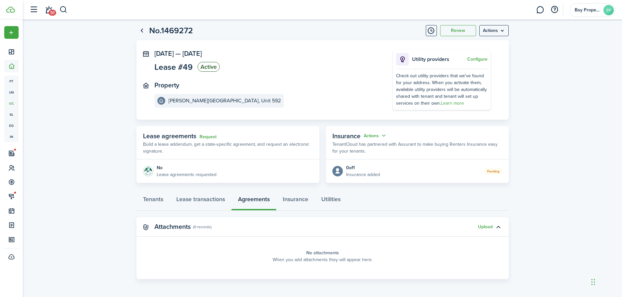
click at [178, 229] on panel-main-title "Attachments" at bounding box center [172, 227] width 36 height 8
click at [302, 199] on link "Insurance" at bounding box center [295, 201] width 39 height 20
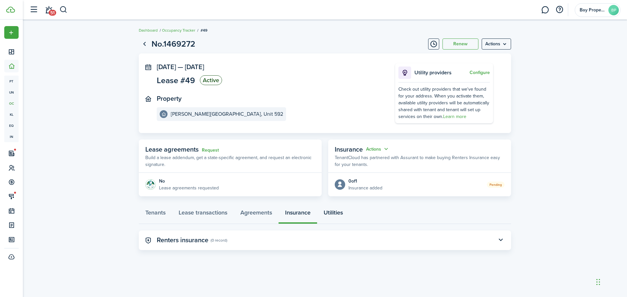
click at [334, 211] on link "Utilities" at bounding box center [333, 215] width 32 height 20
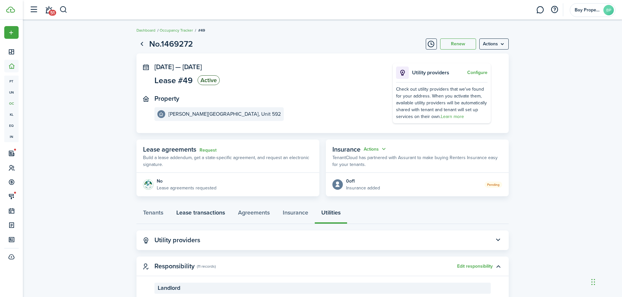
click at [214, 210] on link "Lease transactions" at bounding box center [201, 215] width 62 height 20
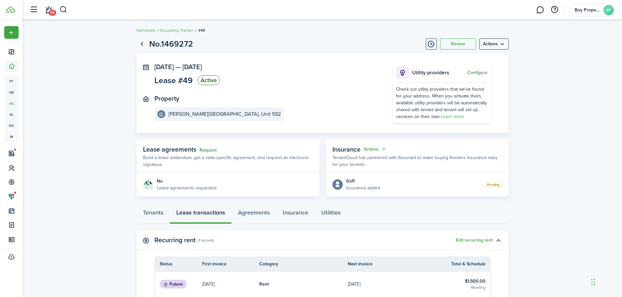
click at [206, 152] on link "Request" at bounding box center [207, 150] width 17 height 5
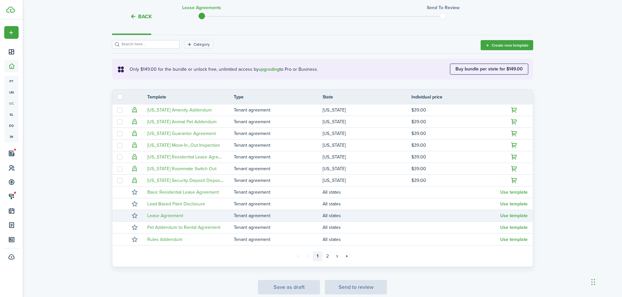
scroll to position [115, 0]
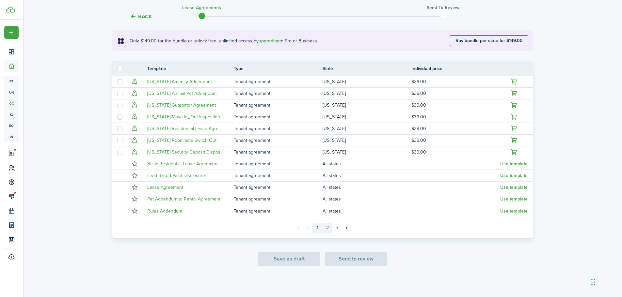
click at [328, 231] on link "2" at bounding box center [328, 228] width 10 height 10
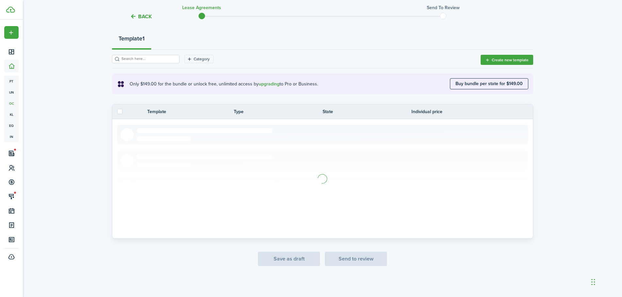
scroll to position [56, 0]
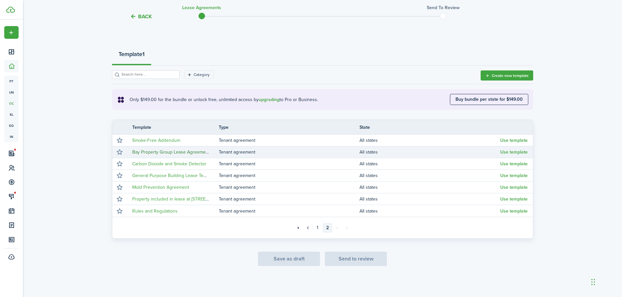
click at [142, 151] on link "Bay Property Group Lease Agreement" at bounding box center [170, 152] width 77 height 7
click at [522, 153] on button "Use template" at bounding box center [513, 152] width 27 height 5
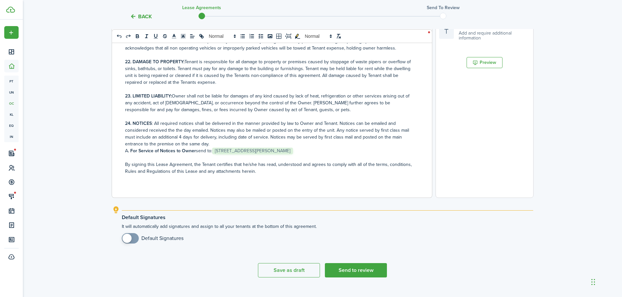
scroll to position [210, 0]
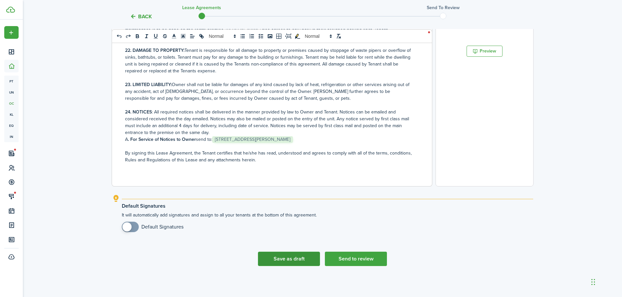
click at [294, 259] on button "Save as draft" at bounding box center [289, 259] width 62 height 14
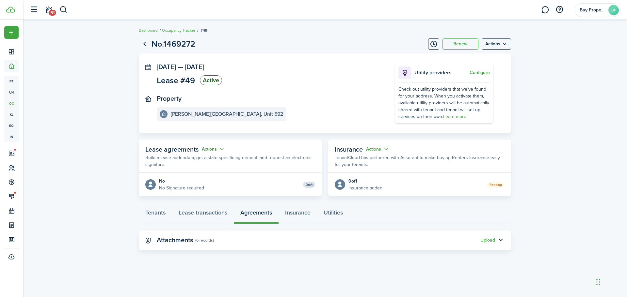
click at [210, 150] on button "Actions" at bounding box center [214, 150] width 24 height 8
click at [234, 193] on panel-main-body "No No Signature required Draft" at bounding box center [230, 185] width 183 height 24
click at [309, 187] on status "Draft" at bounding box center [309, 185] width 12 height 6
click at [215, 150] on button "Actions" at bounding box center [214, 150] width 24 height 8
click at [204, 161] on link "Edit" at bounding box center [197, 161] width 57 height 11
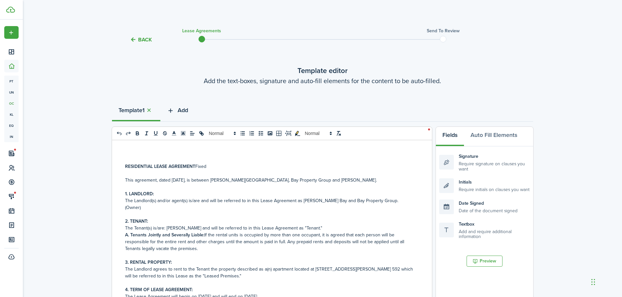
click at [180, 112] on span "Add" at bounding box center [183, 110] width 10 height 9
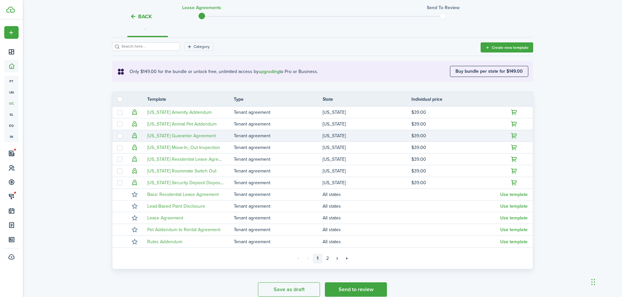
scroll to position [115, 0]
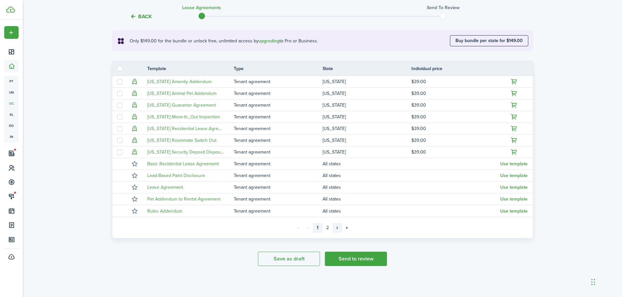
click at [336, 231] on link "»" at bounding box center [337, 228] width 10 height 10
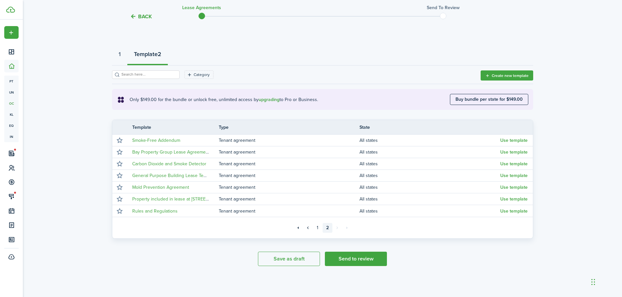
scroll to position [56, 0]
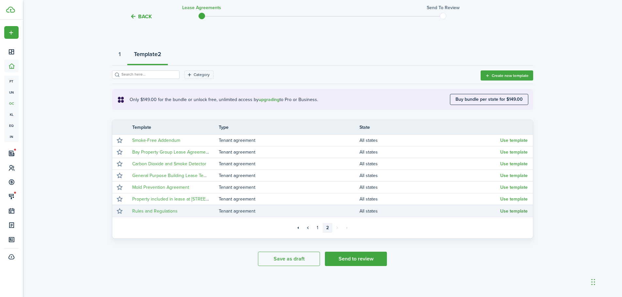
click at [519, 213] on button "Use template" at bounding box center [513, 211] width 27 height 5
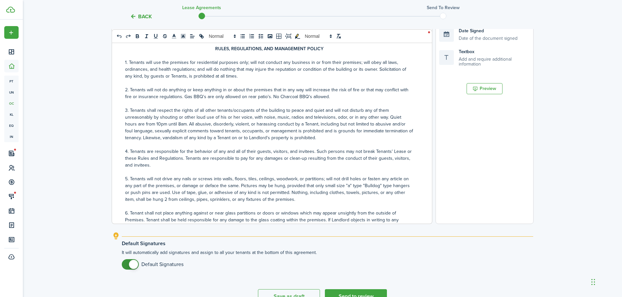
scroll to position [210, 0]
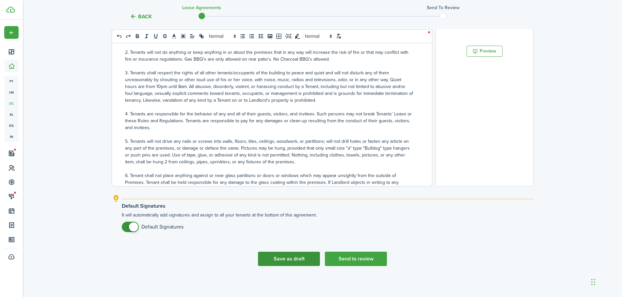
click at [297, 260] on button "Save as draft" at bounding box center [289, 259] width 62 height 14
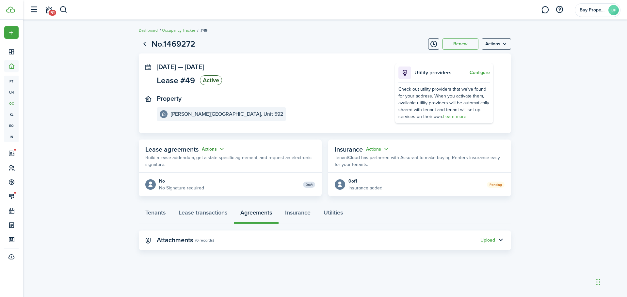
click at [211, 150] on button "Actions" at bounding box center [214, 150] width 24 height 8
click at [202, 159] on link "Edit" at bounding box center [197, 161] width 57 height 11
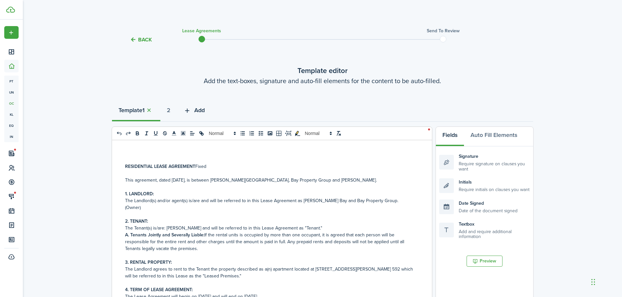
click at [200, 109] on span "Add" at bounding box center [199, 110] width 10 height 9
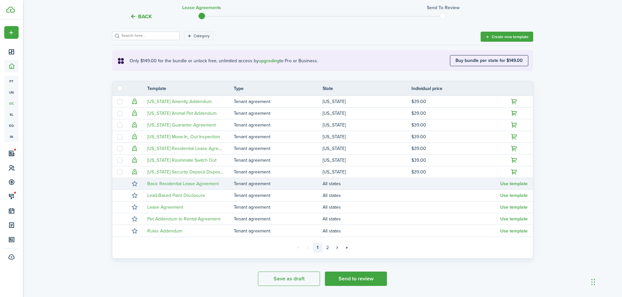
scroll to position [98, 0]
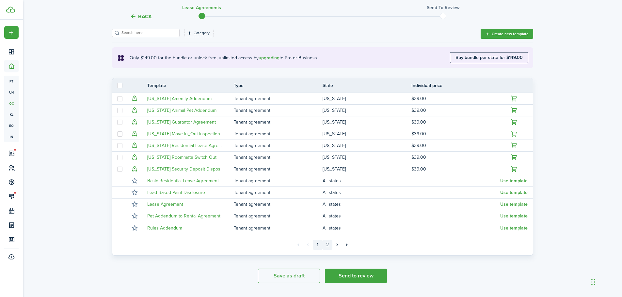
click at [328, 244] on link "2" at bounding box center [328, 245] width 10 height 10
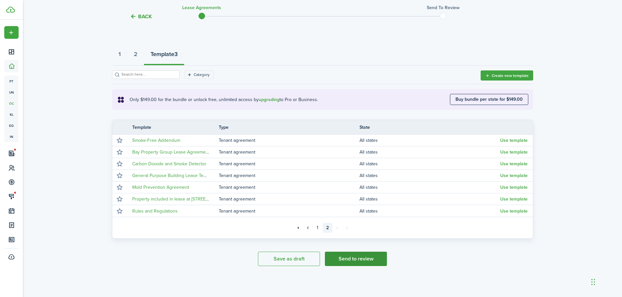
scroll to position [56, 0]
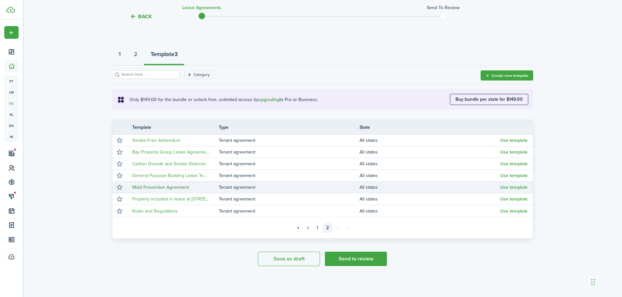
click at [170, 188] on link "Mold Prevention Agreement" at bounding box center [160, 187] width 57 height 7
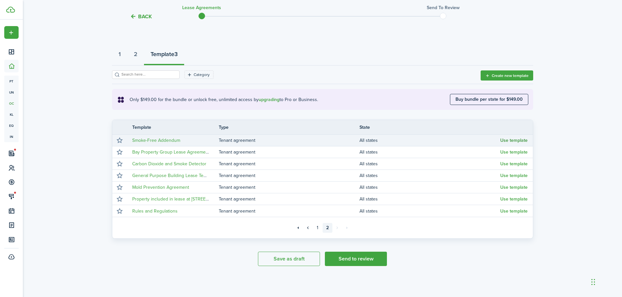
click at [527, 138] on button "Use template" at bounding box center [513, 140] width 27 height 5
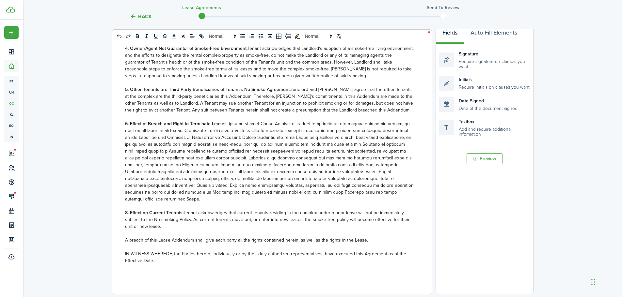
scroll to position [210, 0]
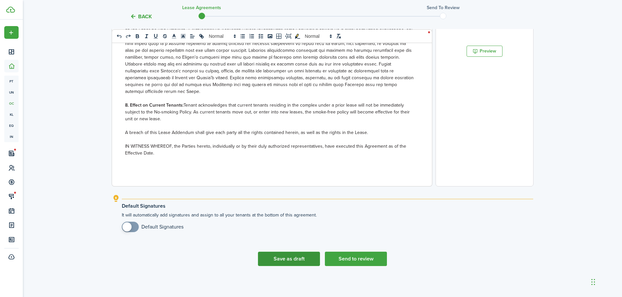
click at [277, 264] on button "Save as draft" at bounding box center [289, 259] width 62 height 14
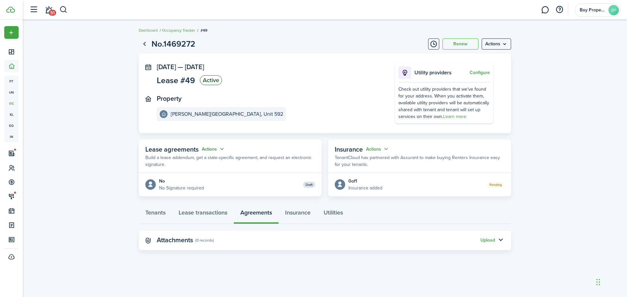
click at [210, 150] on button "Actions" at bounding box center [214, 150] width 24 height 8
click at [195, 160] on link "Edit" at bounding box center [197, 161] width 57 height 11
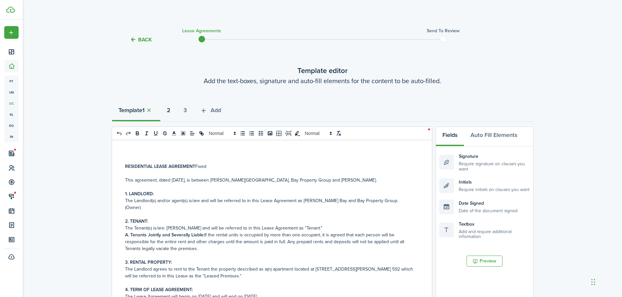
click at [170, 110] on strong "2" at bounding box center [169, 110] width 4 height 9
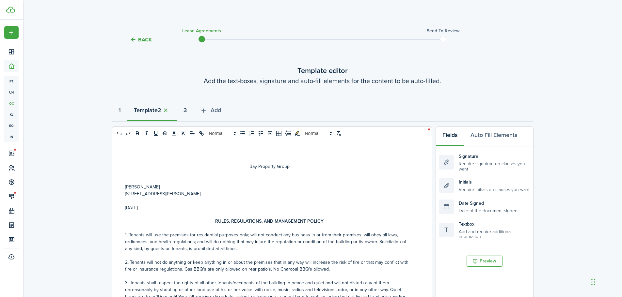
click at [187, 109] on strong "3" at bounding box center [184, 110] width 3 height 9
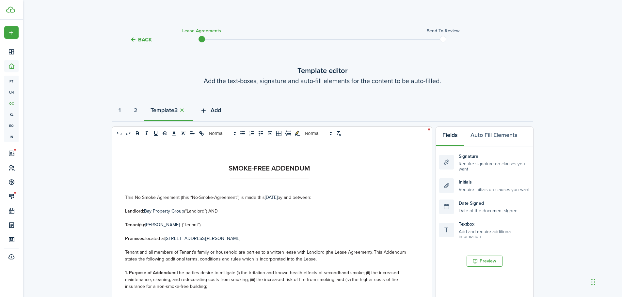
click at [221, 110] on span "Add" at bounding box center [216, 110] width 10 height 9
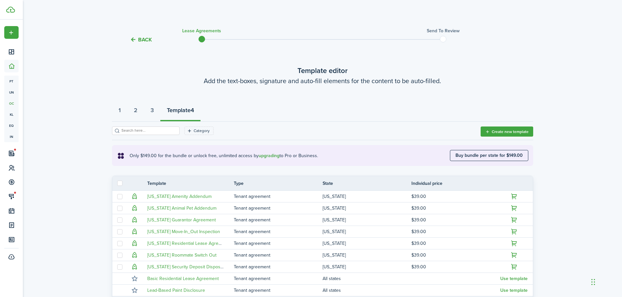
scroll to position [115, 0]
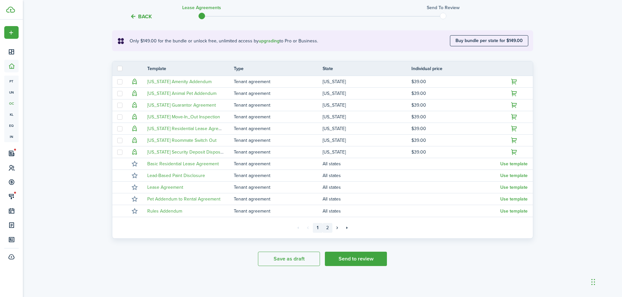
click at [329, 230] on link "2" at bounding box center [328, 228] width 10 height 10
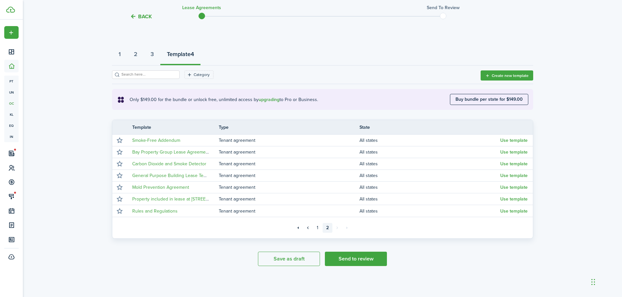
scroll to position [56, 0]
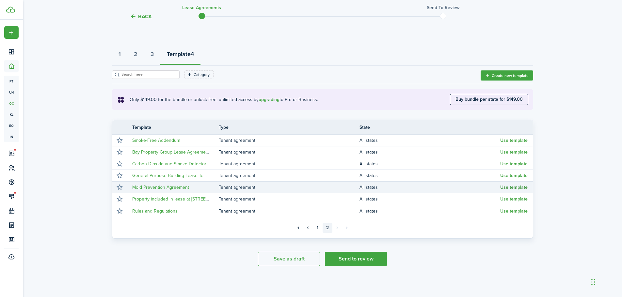
click at [511, 188] on button "Use template" at bounding box center [513, 187] width 27 height 5
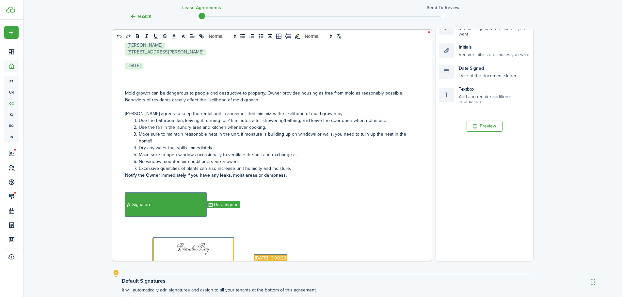
scroll to position [187, 0]
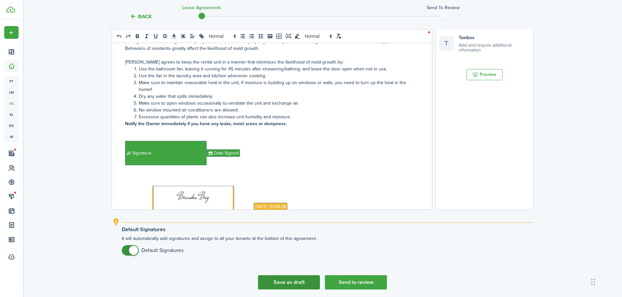
click at [299, 284] on button "Save as draft" at bounding box center [289, 283] width 62 height 14
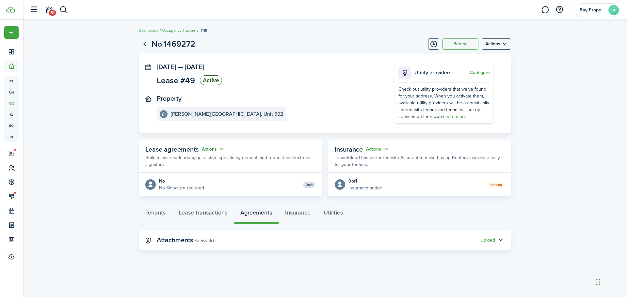
click at [221, 148] on button "Actions" at bounding box center [214, 150] width 24 height 8
click at [174, 164] on link "Edit" at bounding box center [197, 161] width 57 height 11
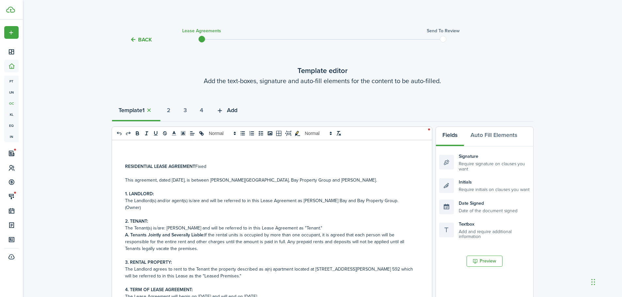
click at [236, 111] on span "Add" at bounding box center [232, 110] width 10 height 9
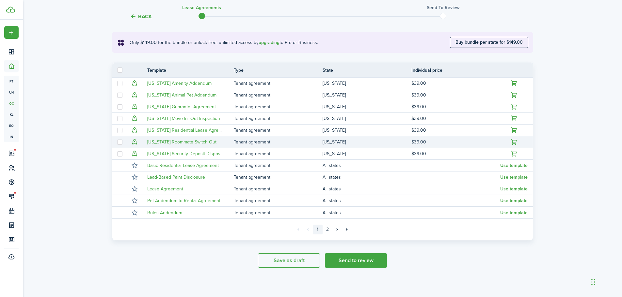
scroll to position [115, 0]
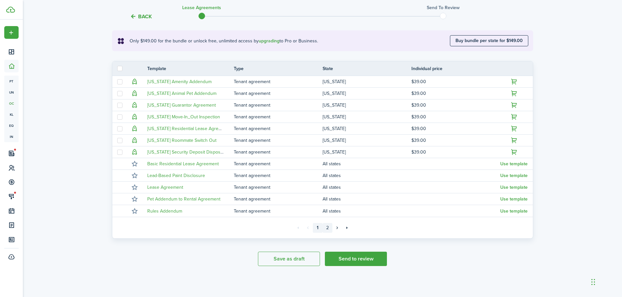
click at [329, 230] on link "2" at bounding box center [328, 228] width 10 height 10
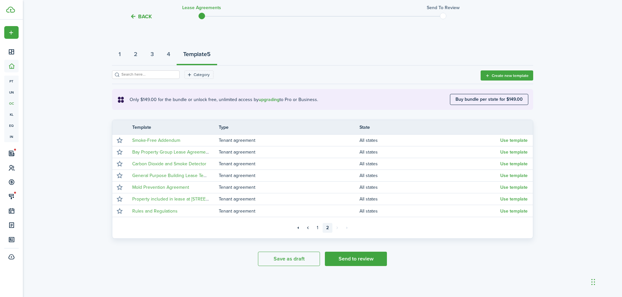
scroll to position [56, 0]
click at [520, 165] on button "Use template" at bounding box center [513, 164] width 27 height 5
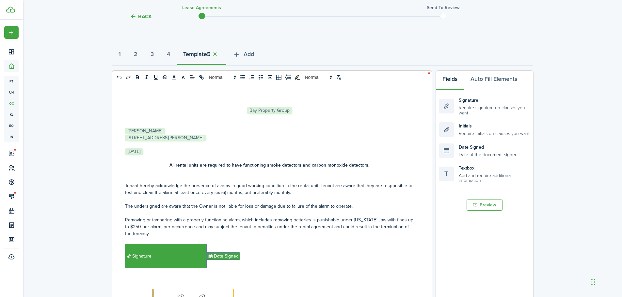
scroll to position [210, 0]
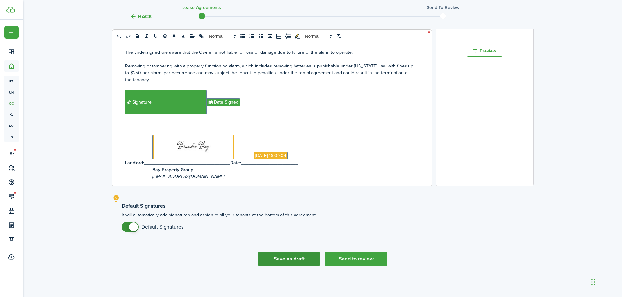
click at [295, 256] on button "Save as draft" at bounding box center [289, 259] width 62 height 14
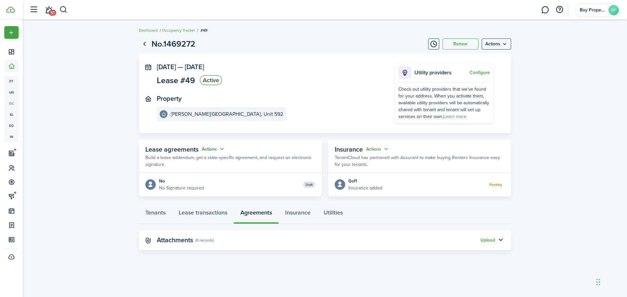
click at [215, 150] on button "Actions" at bounding box center [214, 150] width 24 height 8
click at [185, 162] on link "Edit" at bounding box center [197, 161] width 57 height 11
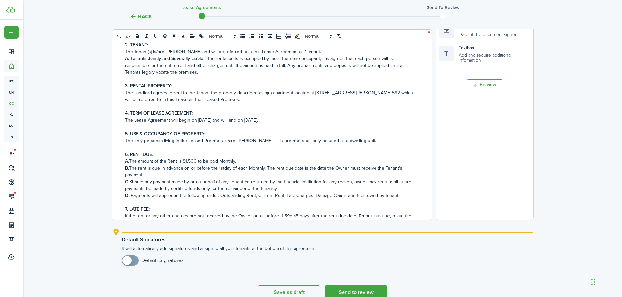
scroll to position [210, 0]
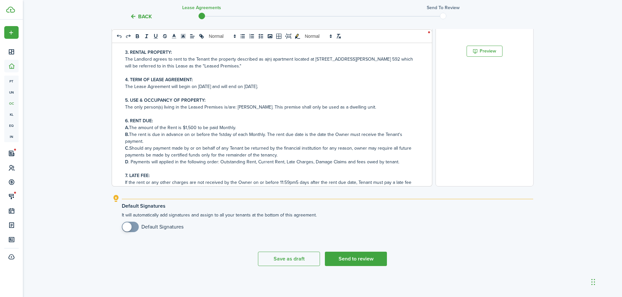
click at [159, 228] on input "checkbox" at bounding box center [153, 227] width 62 height 10
checkbox input "true"
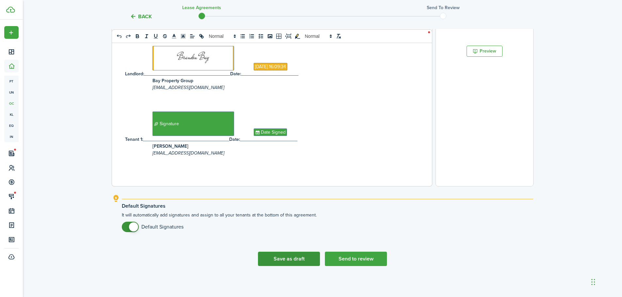
click at [296, 258] on button "Save as draft" at bounding box center [289, 259] width 62 height 14
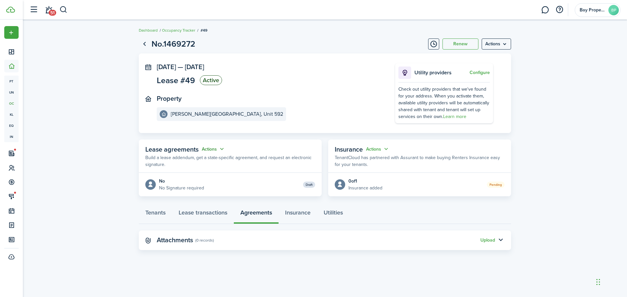
click at [212, 149] on button "Actions" at bounding box center [214, 150] width 24 height 8
click at [188, 161] on link "Edit" at bounding box center [197, 161] width 57 height 11
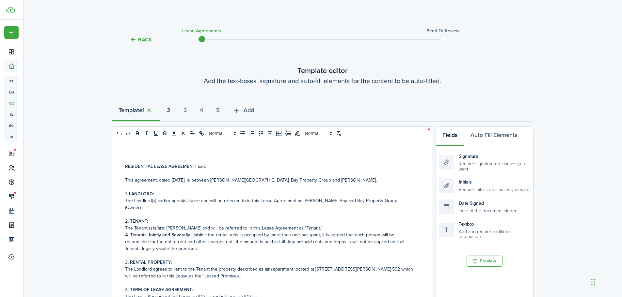
click at [170, 111] on strong "2" at bounding box center [169, 110] width 4 height 9
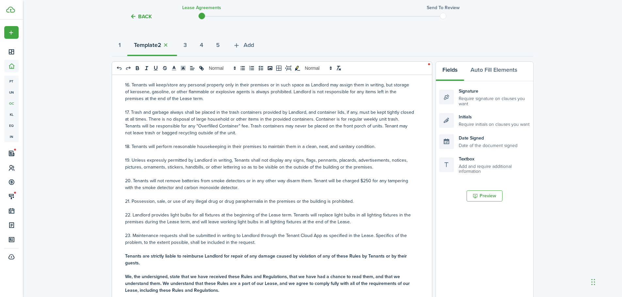
scroll to position [420, 0]
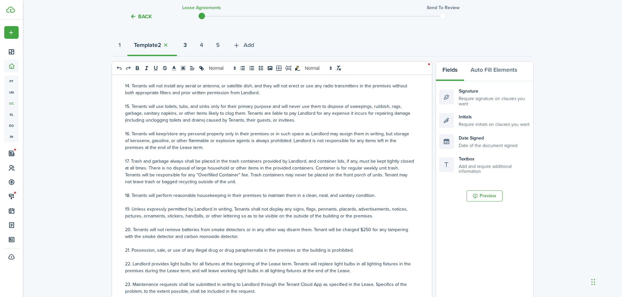
click at [187, 45] on strong "3" at bounding box center [184, 45] width 3 height 9
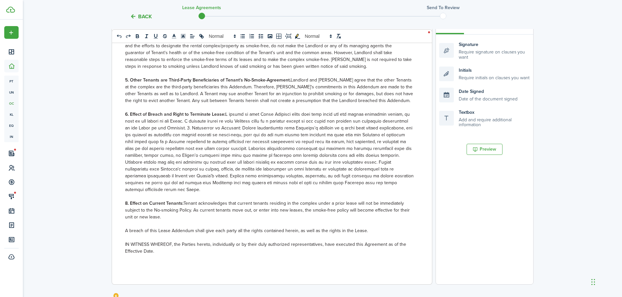
scroll to position [210, 0]
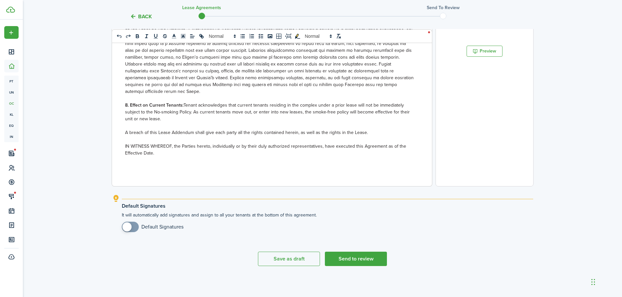
checkbox input "true"
click at [129, 227] on span at bounding box center [126, 227] width 9 height 9
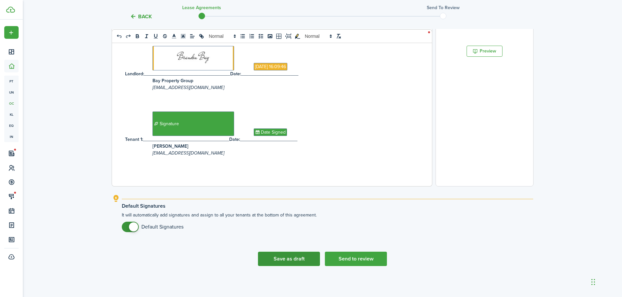
click at [291, 260] on button "Save as draft" at bounding box center [289, 259] width 62 height 14
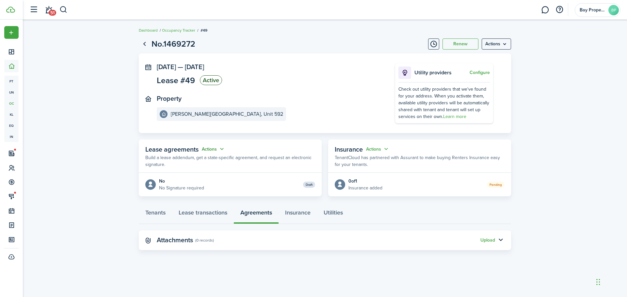
click at [216, 151] on button "Actions" at bounding box center [214, 150] width 24 height 8
click at [209, 159] on link "Edit" at bounding box center [197, 161] width 57 height 11
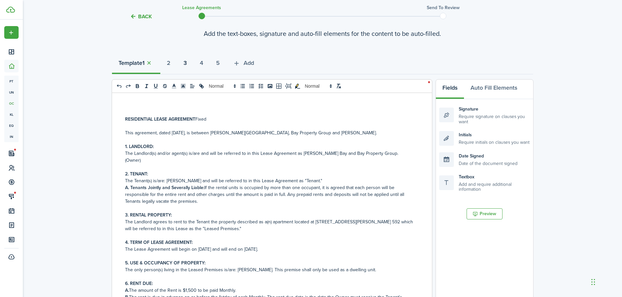
scroll to position [33, 0]
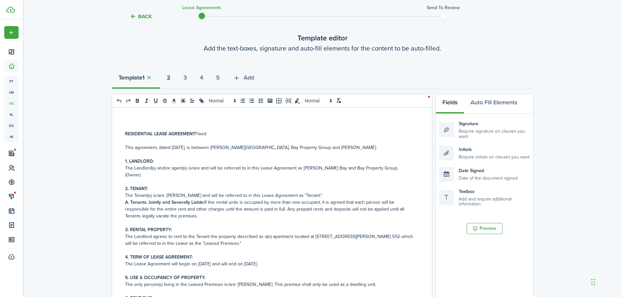
click at [170, 82] on strong "2" at bounding box center [169, 77] width 4 height 9
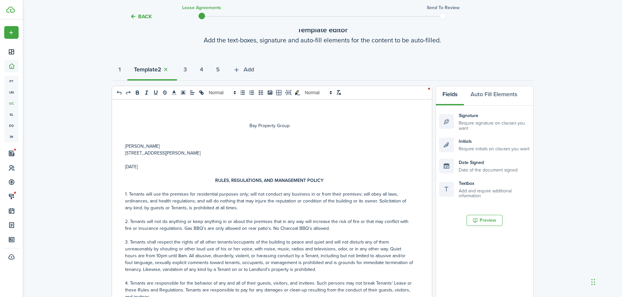
scroll to position [14, 0]
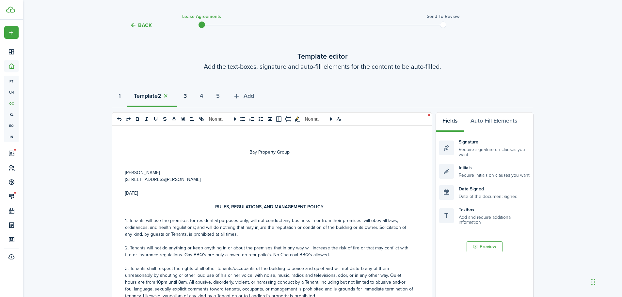
click at [187, 96] on strong "3" at bounding box center [184, 96] width 3 height 9
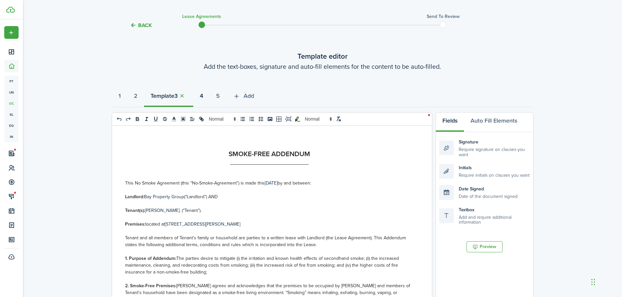
click at [203, 98] on strong "4" at bounding box center [201, 96] width 3 height 9
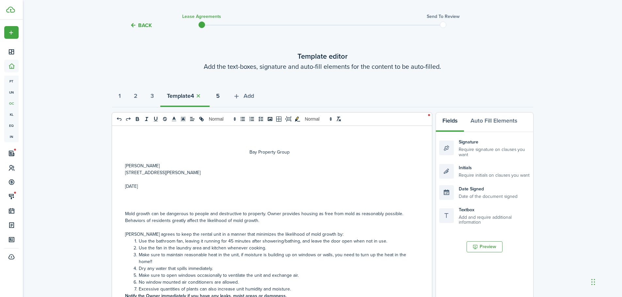
click at [220, 96] on strong "5" at bounding box center [218, 96] width 4 height 9
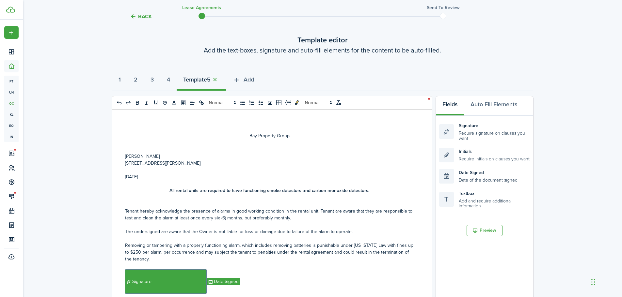
scroll to position [0, 0]
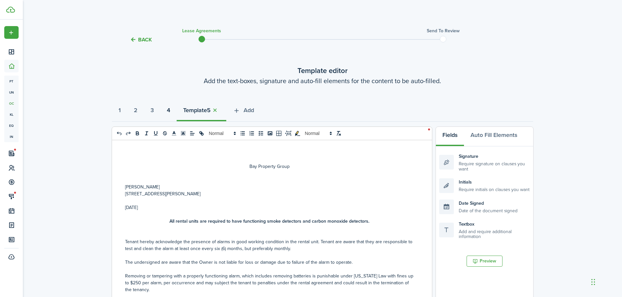
click at [170, 111] on strong "4" at bounding box center [168, 110] width 3 height 9
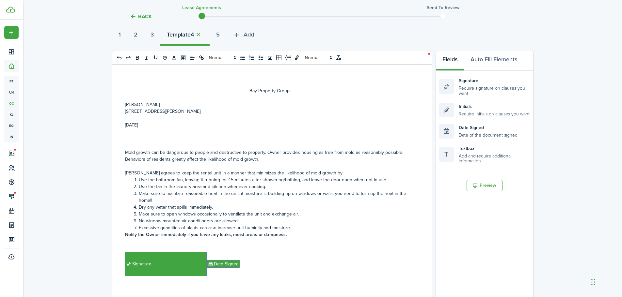
scroll to position [47, 0]
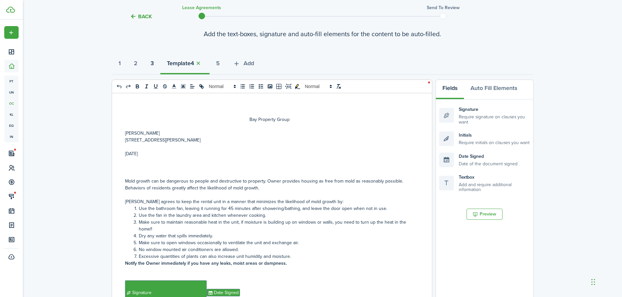
click at [154, 65] on strong "3" at bounding box center [152, 63] width 3 height 9
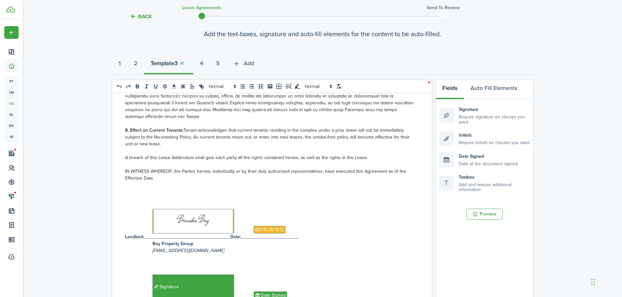
scroll to position [181, 0]
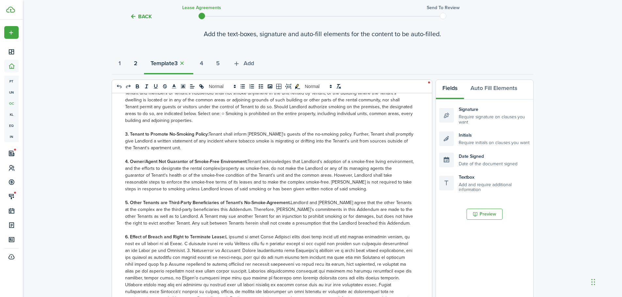
click at [137, 61] on strong "2" at bounding box center [136, 63] width 4 height 9
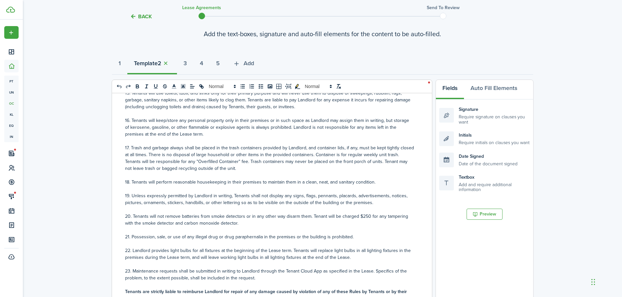
scroll to position [420, 0]
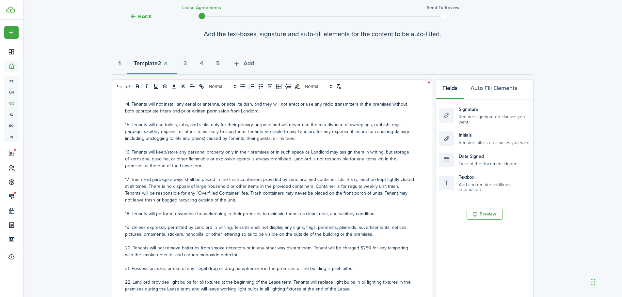
click at [123, 63] on button "1" at bounding box center [119, 65] width 15 height 20
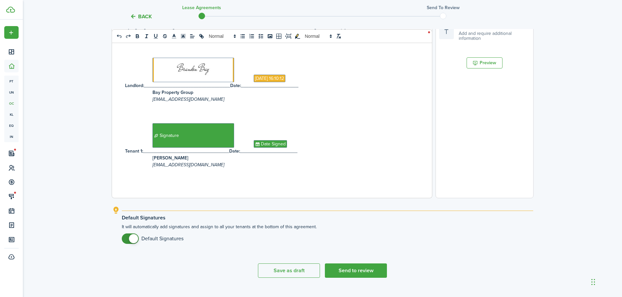
scroll to position [210, 0]
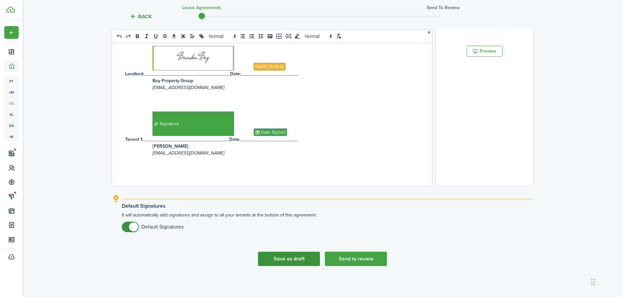
click at [285, 261] on button "Save as draft" at bounding box center [289, 259] width 62 height 14
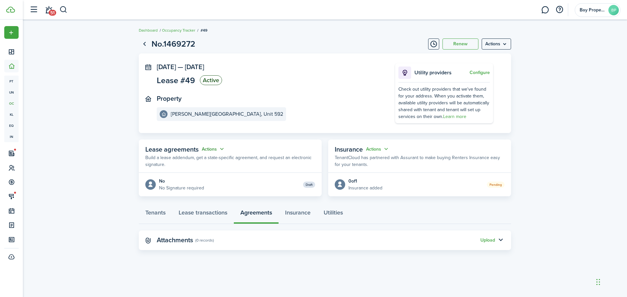
click at [216, 148] on button "Actions" at bounding box center [214, 150] width 24 height 8
click at [283, 86] on panel-main-section "[DATE] — [DATE] Lease #49 Active" at bounding box center [266, 75] width 219 height 24
click at [309, 184] on status "Draft" at bounding box center [309, 185] width 12 height 6
click at [500, 46] on menu-btn "Actions" at bounding box center [496, 44] width 29 height 11
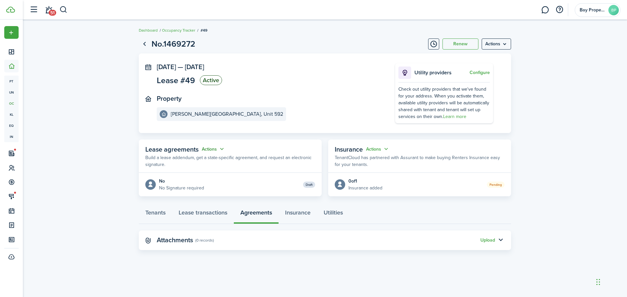
click at [212, 150] on button "Actions" at bounding box center [214, 150] width 24 height 8
click at [202, 163] on link "Edit" at bounding box center [197, 161] width 57 height 11
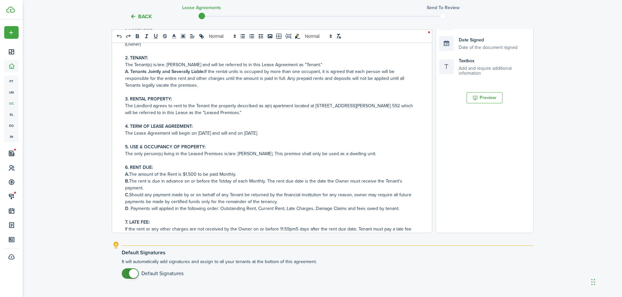
scroll to position [210, 0]
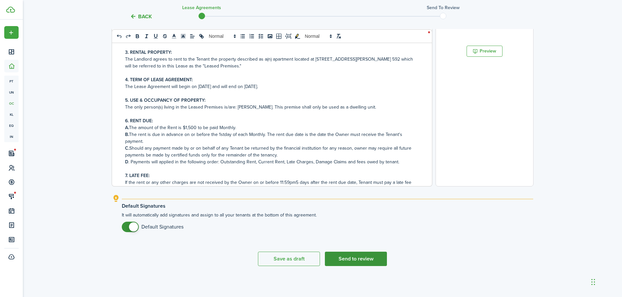
click at [353, 259] on button "Send to review" at bounding box center [356, 259] width 62 height 14
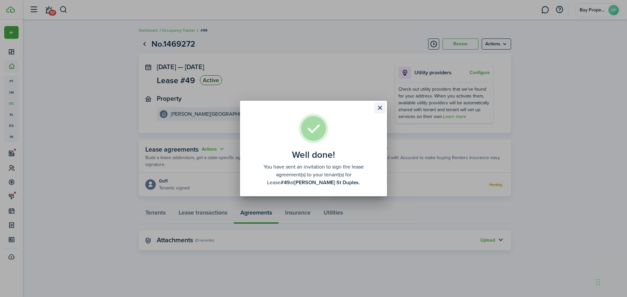
click at [380, 108] on button "Close modal" at bounding box center [379, 108] width 11 height 11
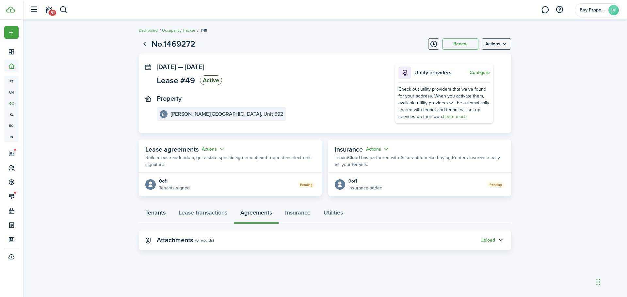
click at [160, 211] on link "Tenants" at bounding box center [155, 215] width 33 height 20
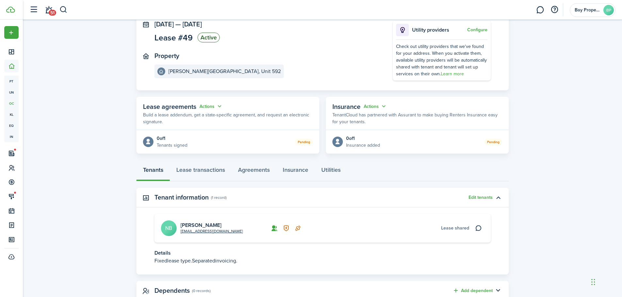
scroll to position [64, 0]
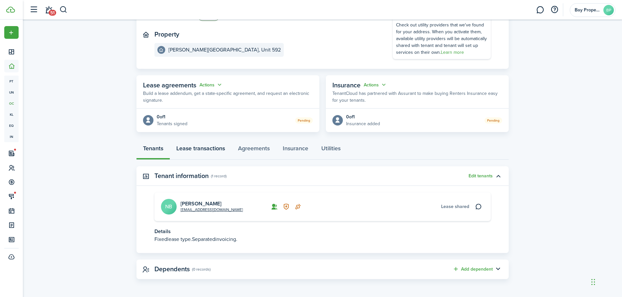
click at [211, 150] on link "Lease transactions" at bounding box center [201, 150] width 62 height 20
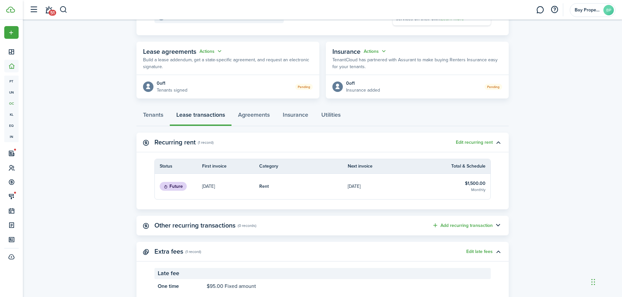
scroll to position [119, 0]
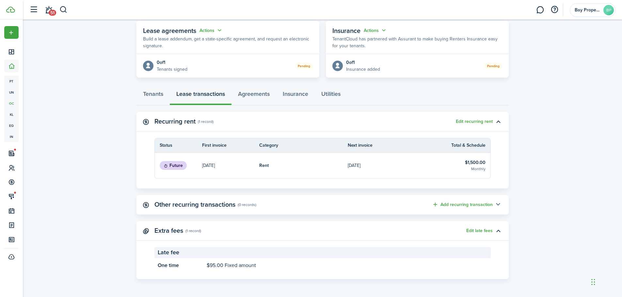
click at [500, 202] on button "button" at bounding box center [498, 204] width 11 height 11
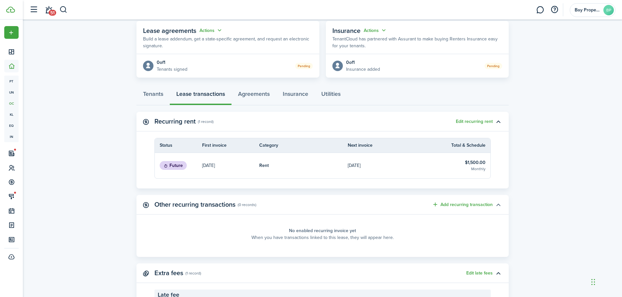
click at [499, 203] on button "button" at bounding box center [498, 204] width 11 height 11
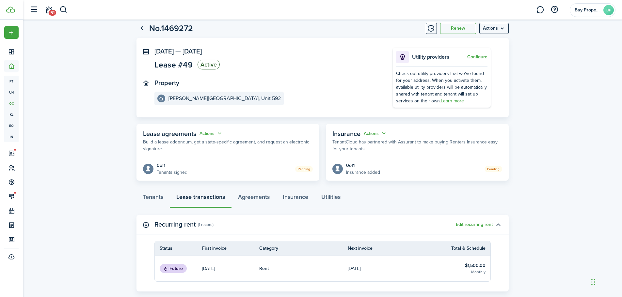
scroll to position [0, 0]
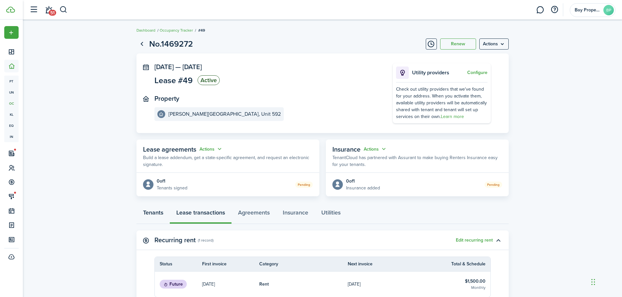
click at [147, 211] on link "Tenants" at bounding box center [152, 215] width 33 height 20
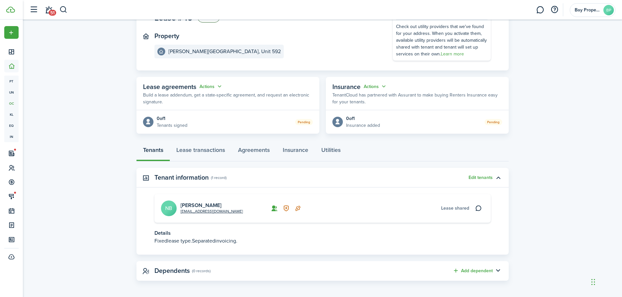
scroll to position [64, 0]
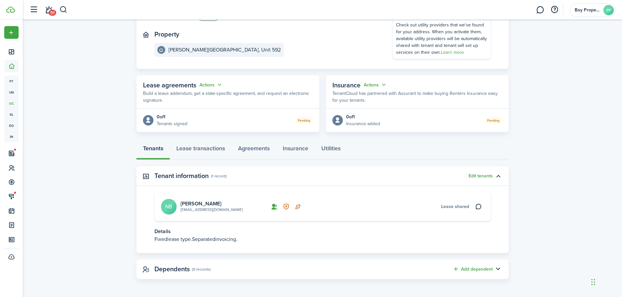
click at [205, 212] on link "[EMAIL_ADDRESS][DOMAIN_NAME]" at bounding box center [212, 210] width 62 height 6
